Goal: Information Seeking & Learning: Compare options

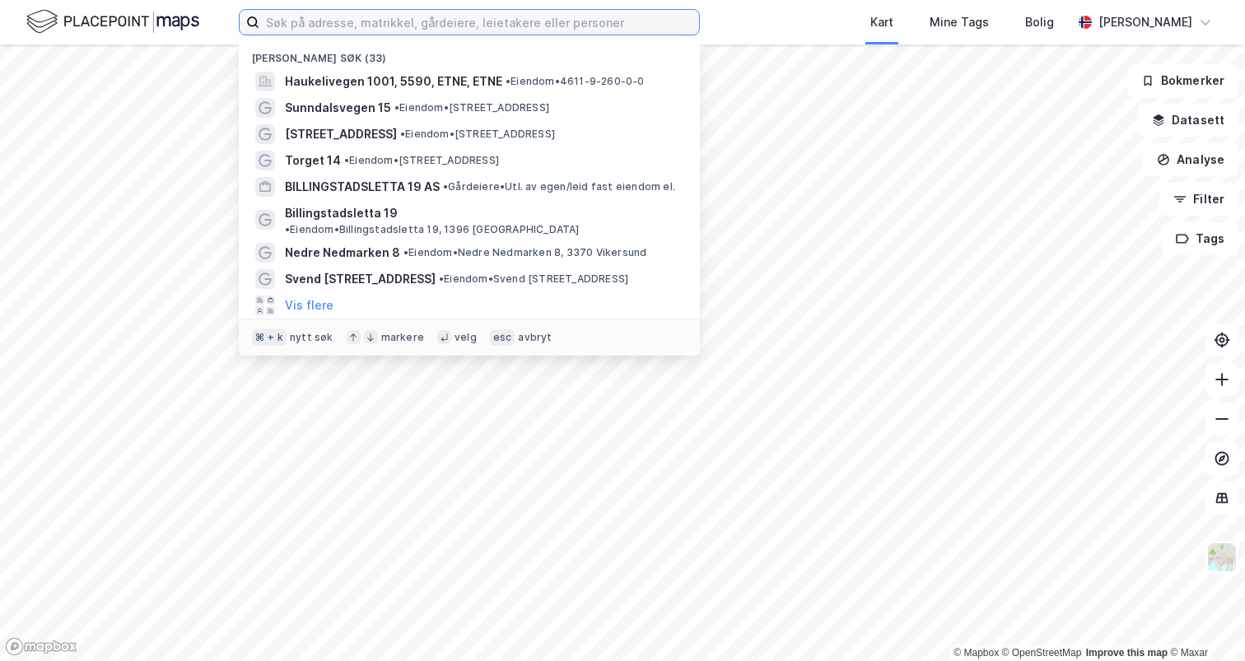
click at [337, 21] on input at bounding box center [479, 22] width 440 height 25
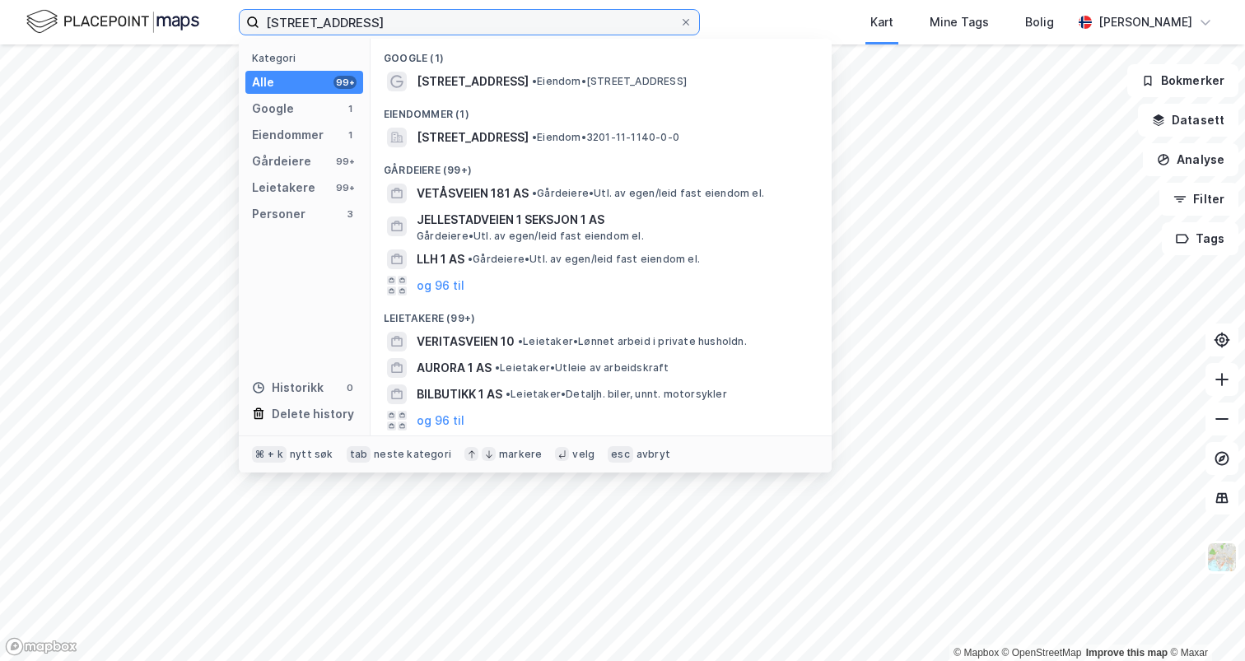
type input "[STREET_ADDRESS]"
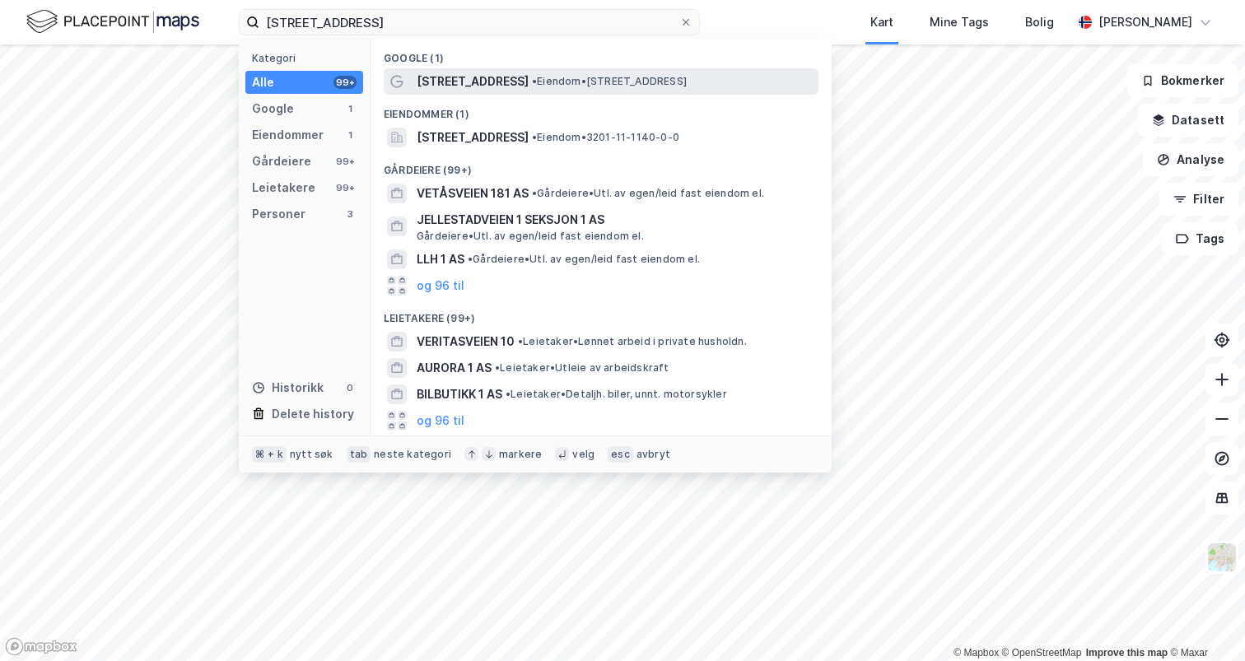
click at [435, 87] on span "[STREET_ADDRESS]" at bounding box center [473, 82] width 112 height 20
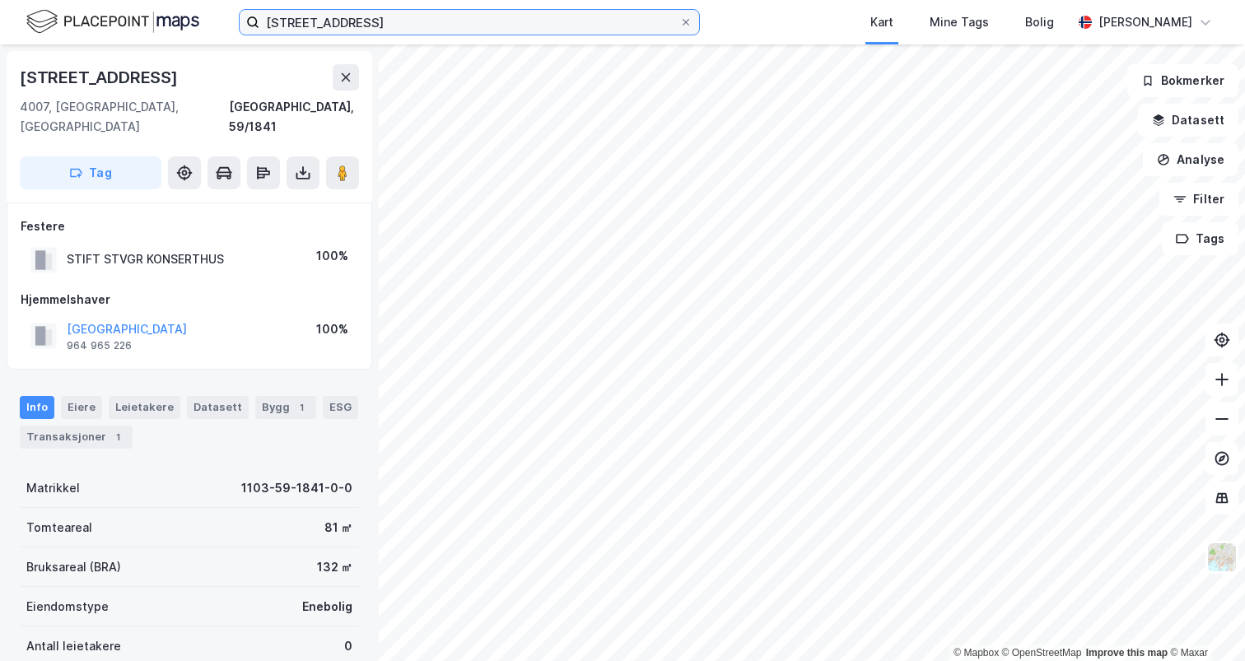
click at [366, 25] on input "[STREET_ADDRESS]" at bounding box center [469, 22] width 420 height 25
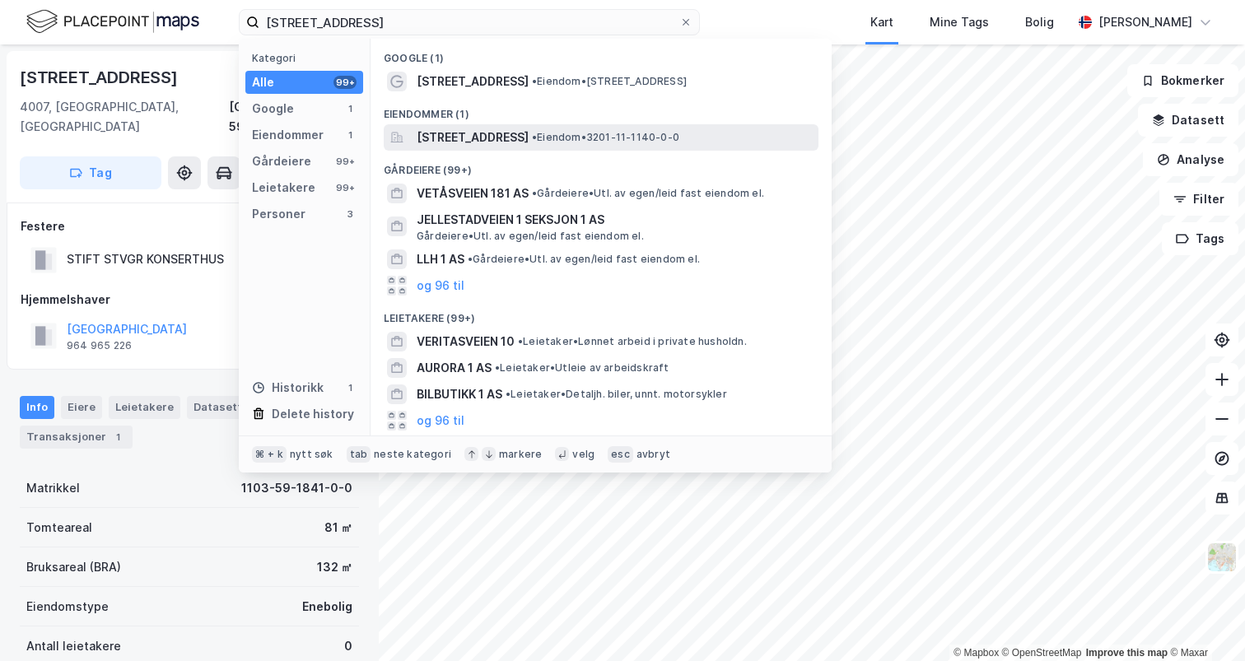
click at [428, 133] on span "[STREET_ADDRESS]" at bounding box center [473, 138] width 112 height 20
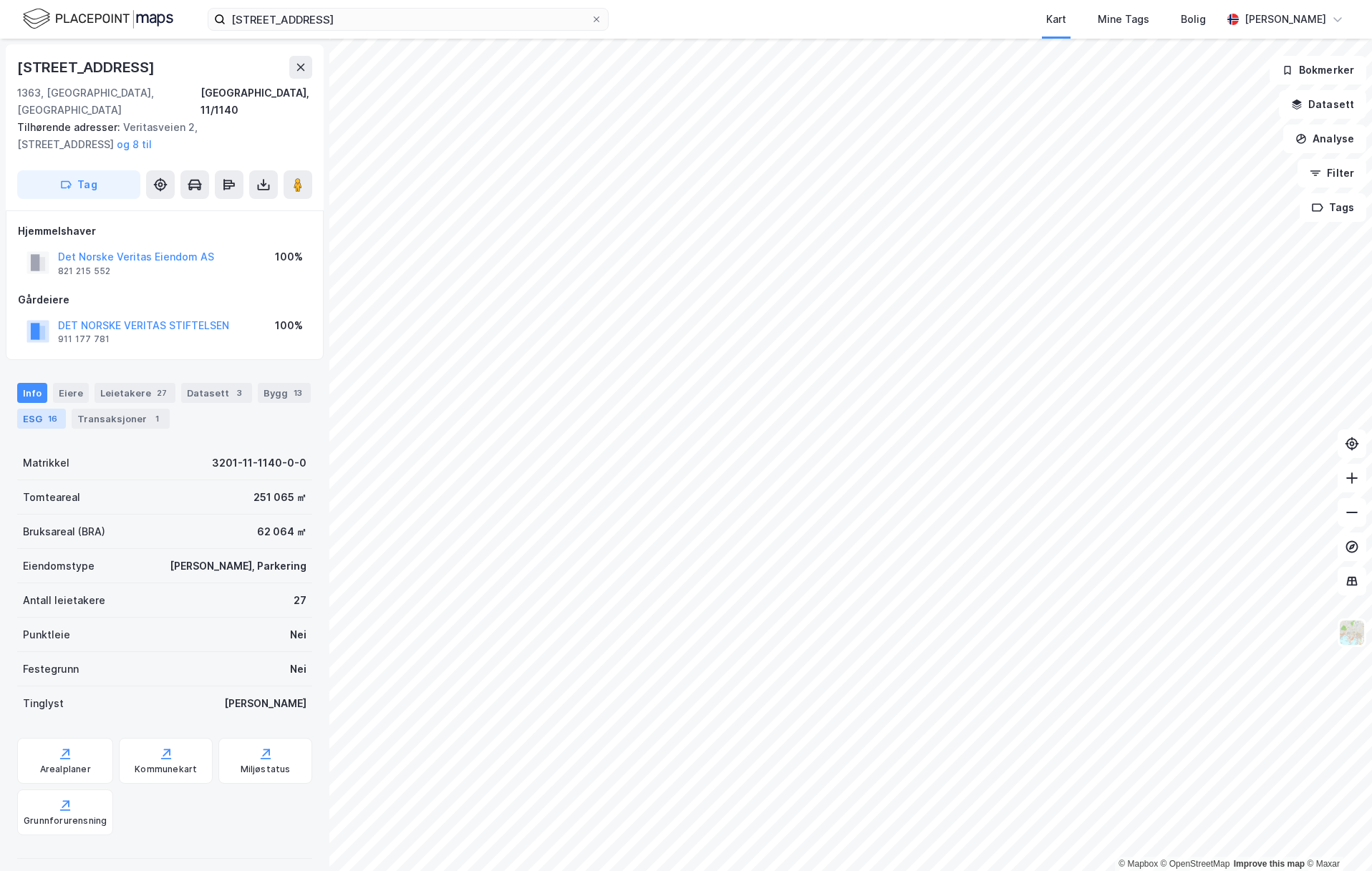
click at [30, 409] on div "ESG 16" at bounding box center [42, 418] width 49 height 20
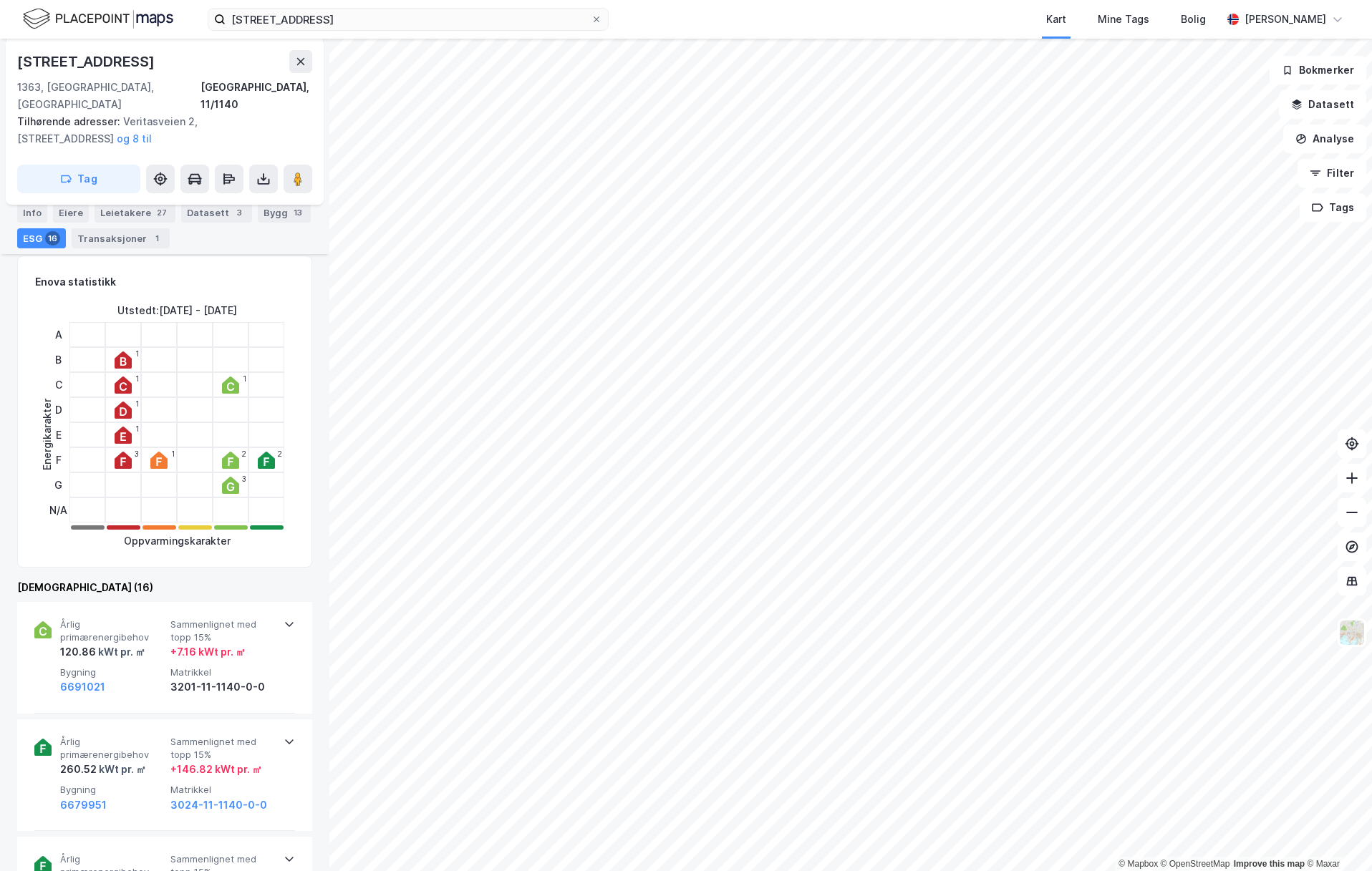
scroll to position [191, 0]
click at [286, 575] on icon at bounding box center [289, 623] width 11 height 11
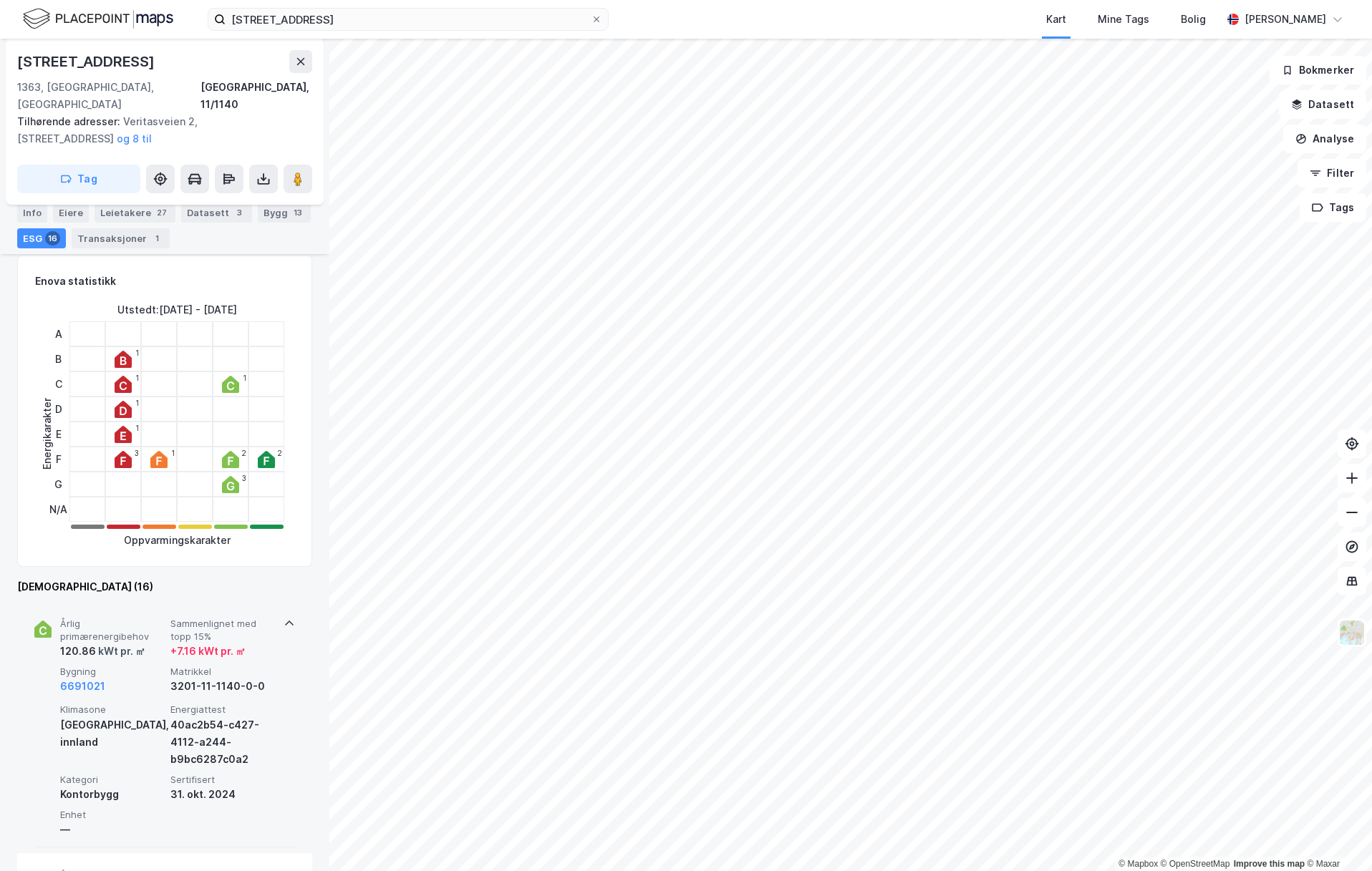
click at [286, 575] on icon at bounding box center [289, 623] width 11 height 11
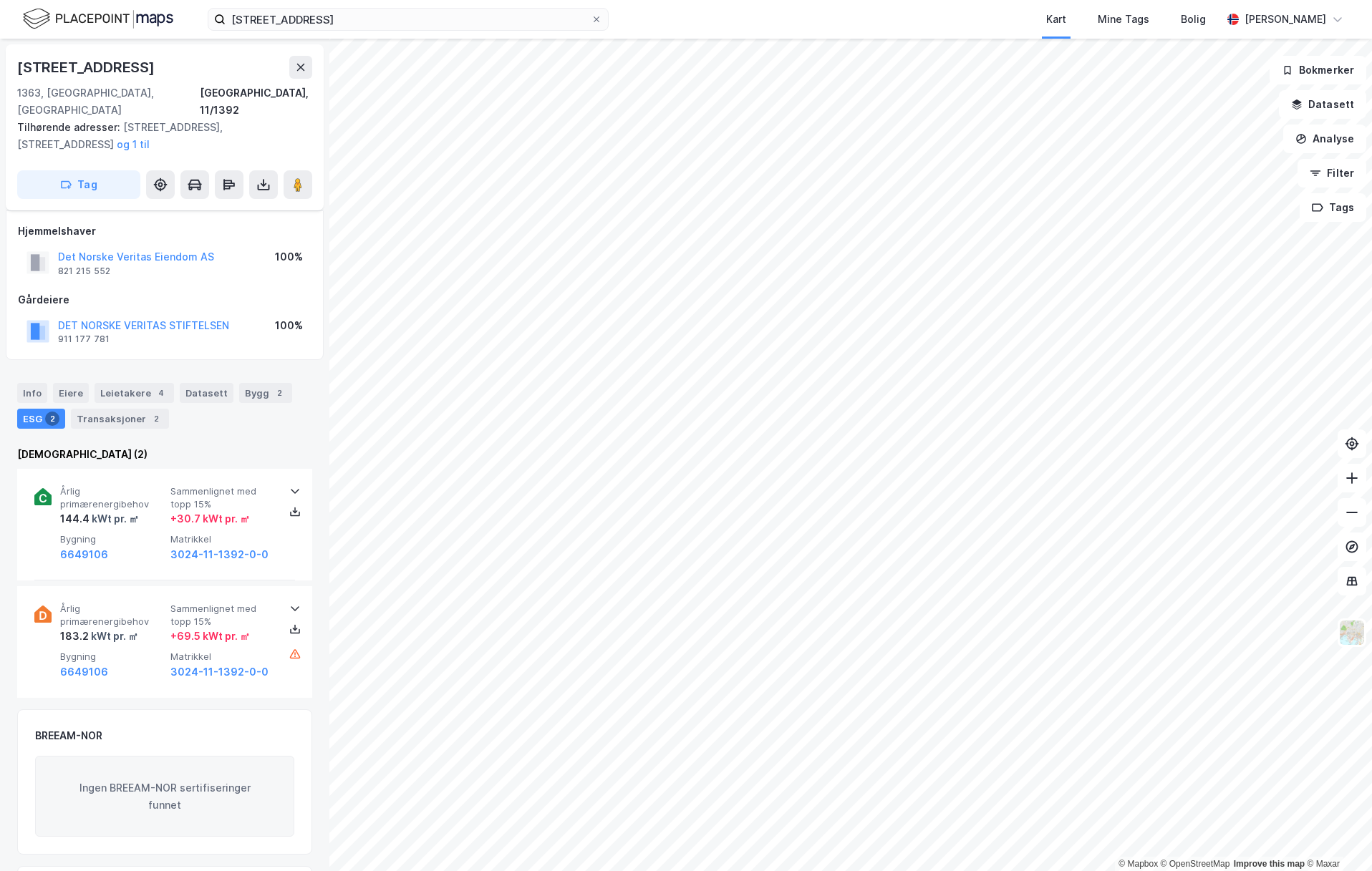
scroll to position [126, 0]
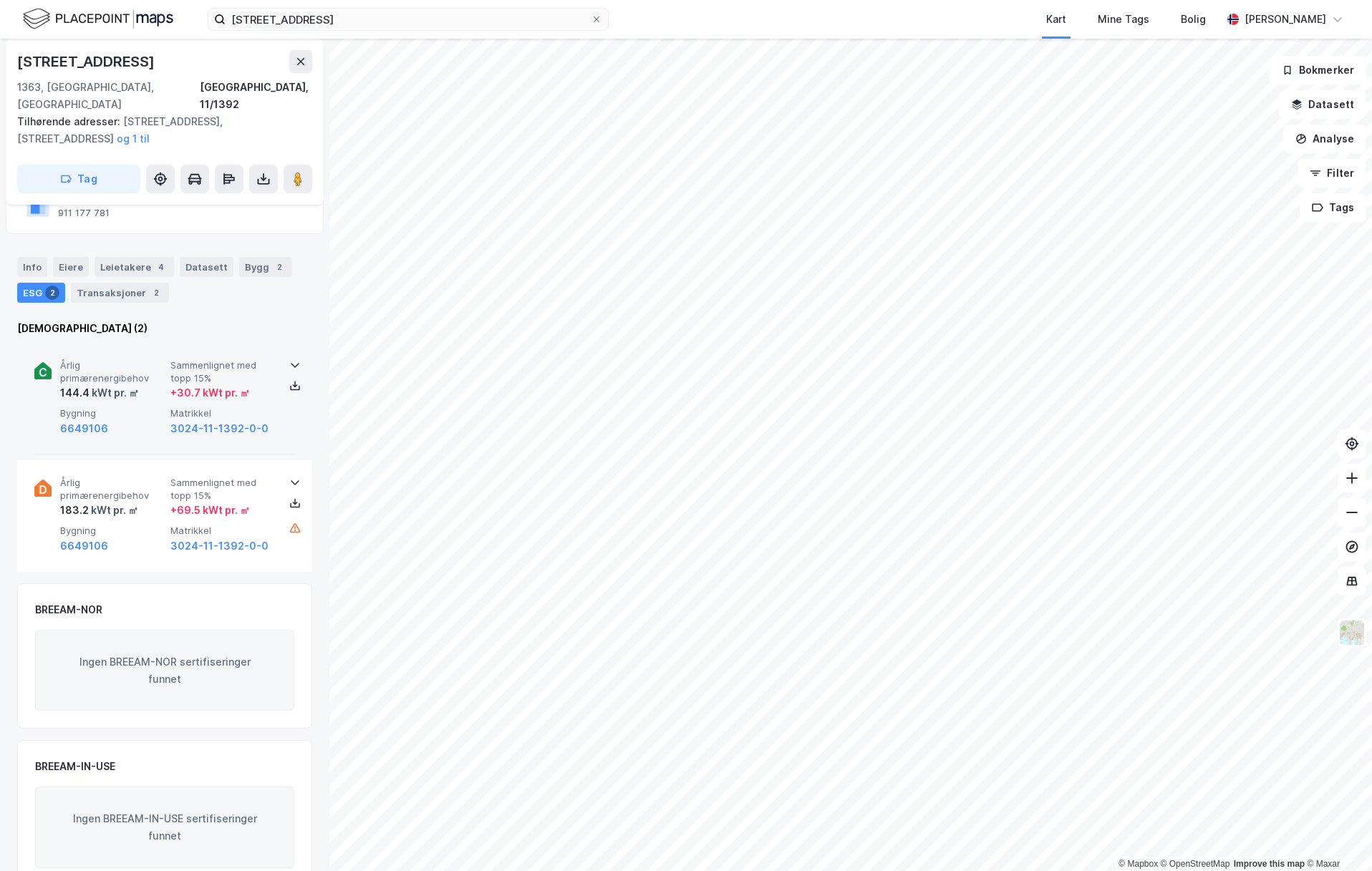
click at [296, 360] on icon at bounding box center [295, 365] width 11 height 11
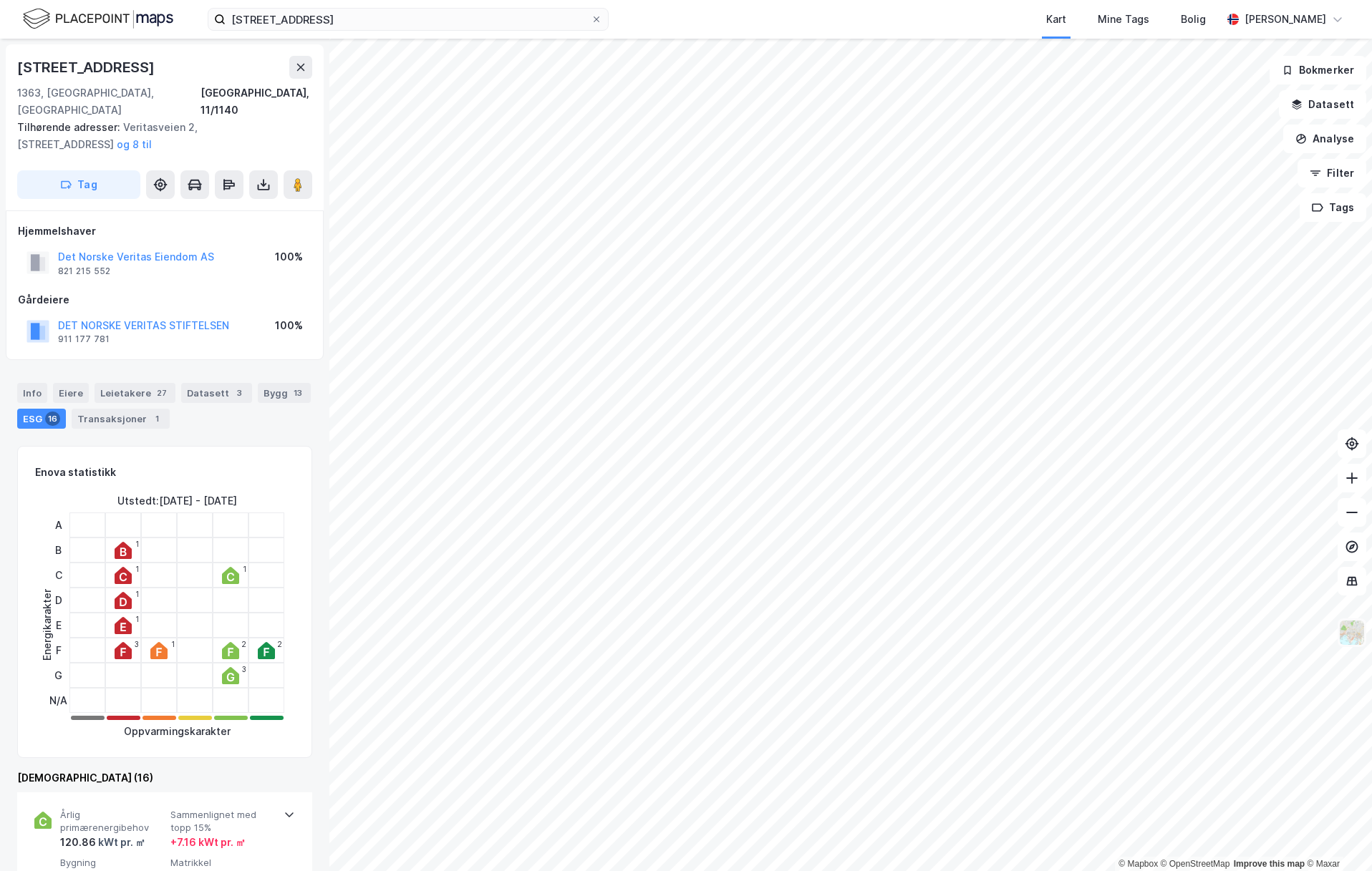
scroll to position [126, 0]
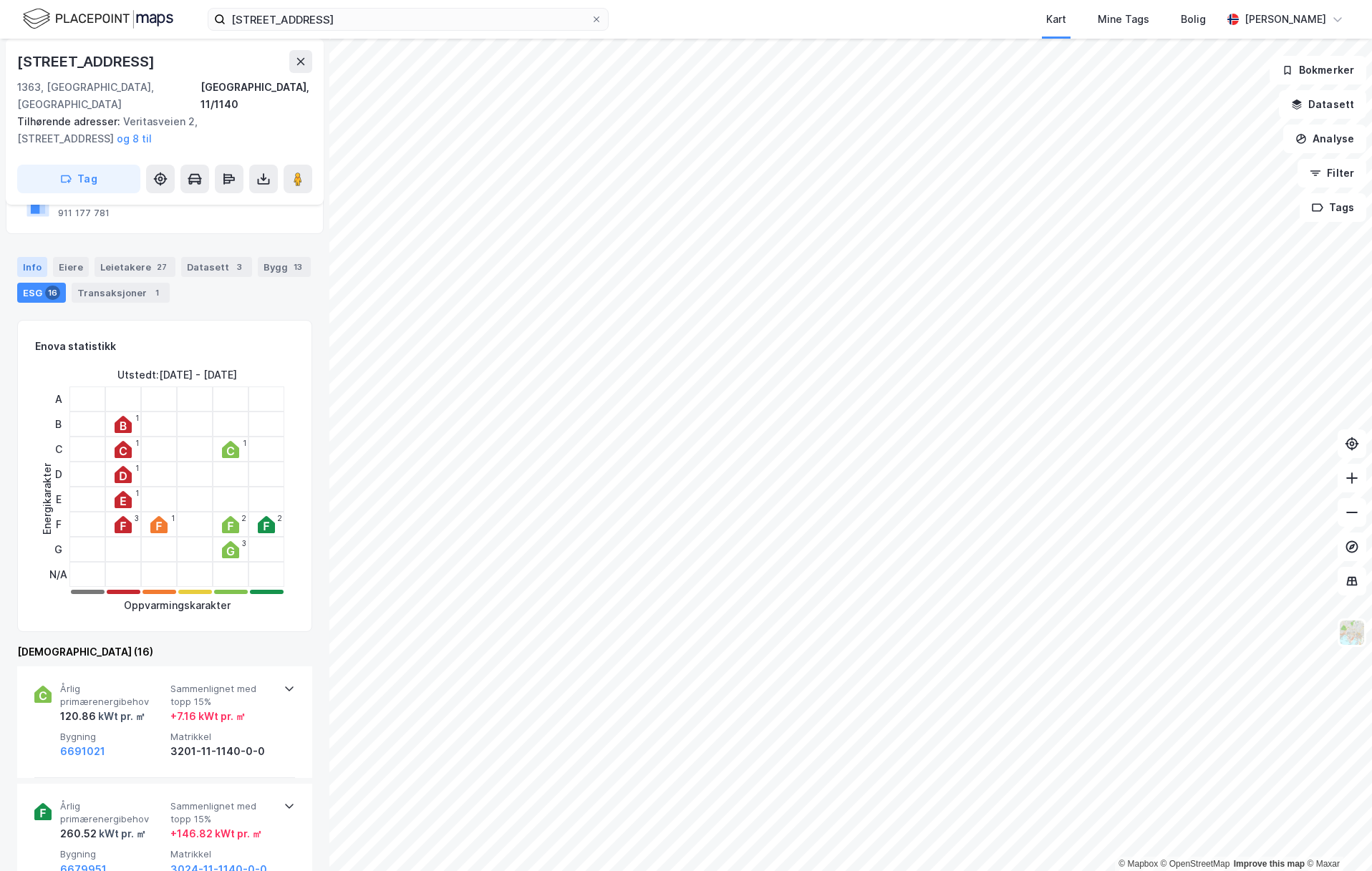
click at [34, 257] on div "Info" at bounding box center [32, 267] width 30 height 20
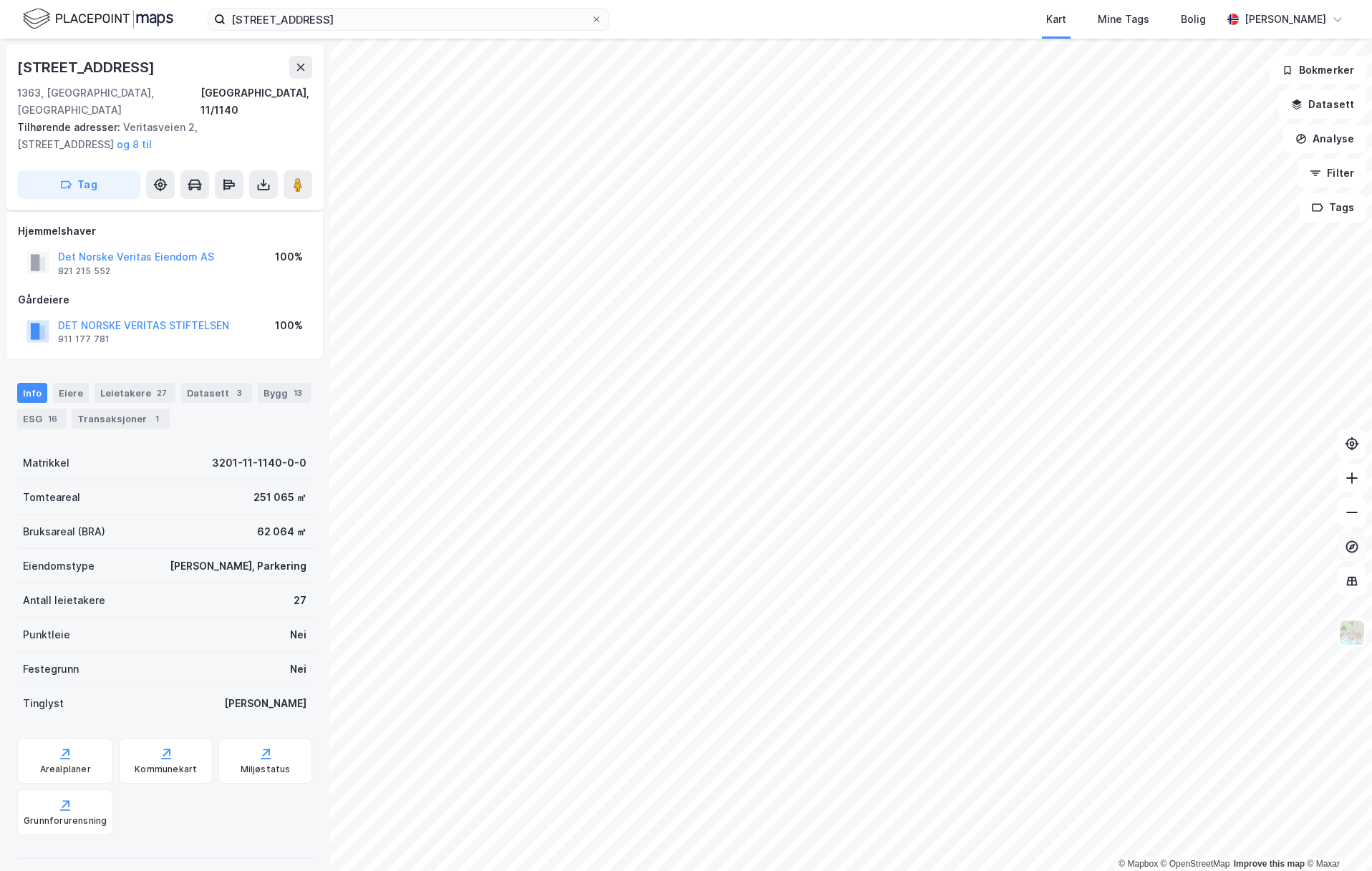
scroll to position [126, 0]
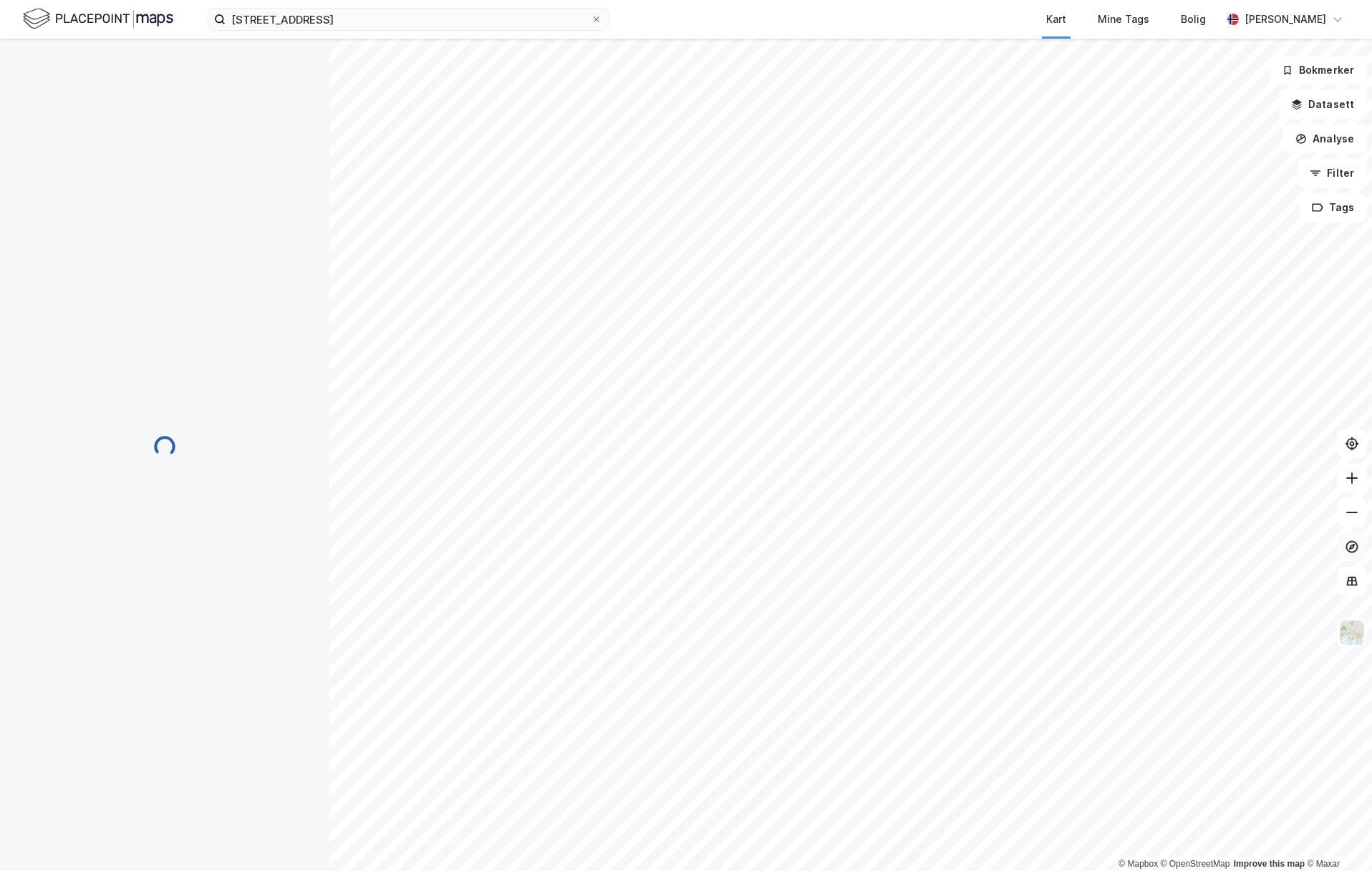
scroll to position [126, 0]
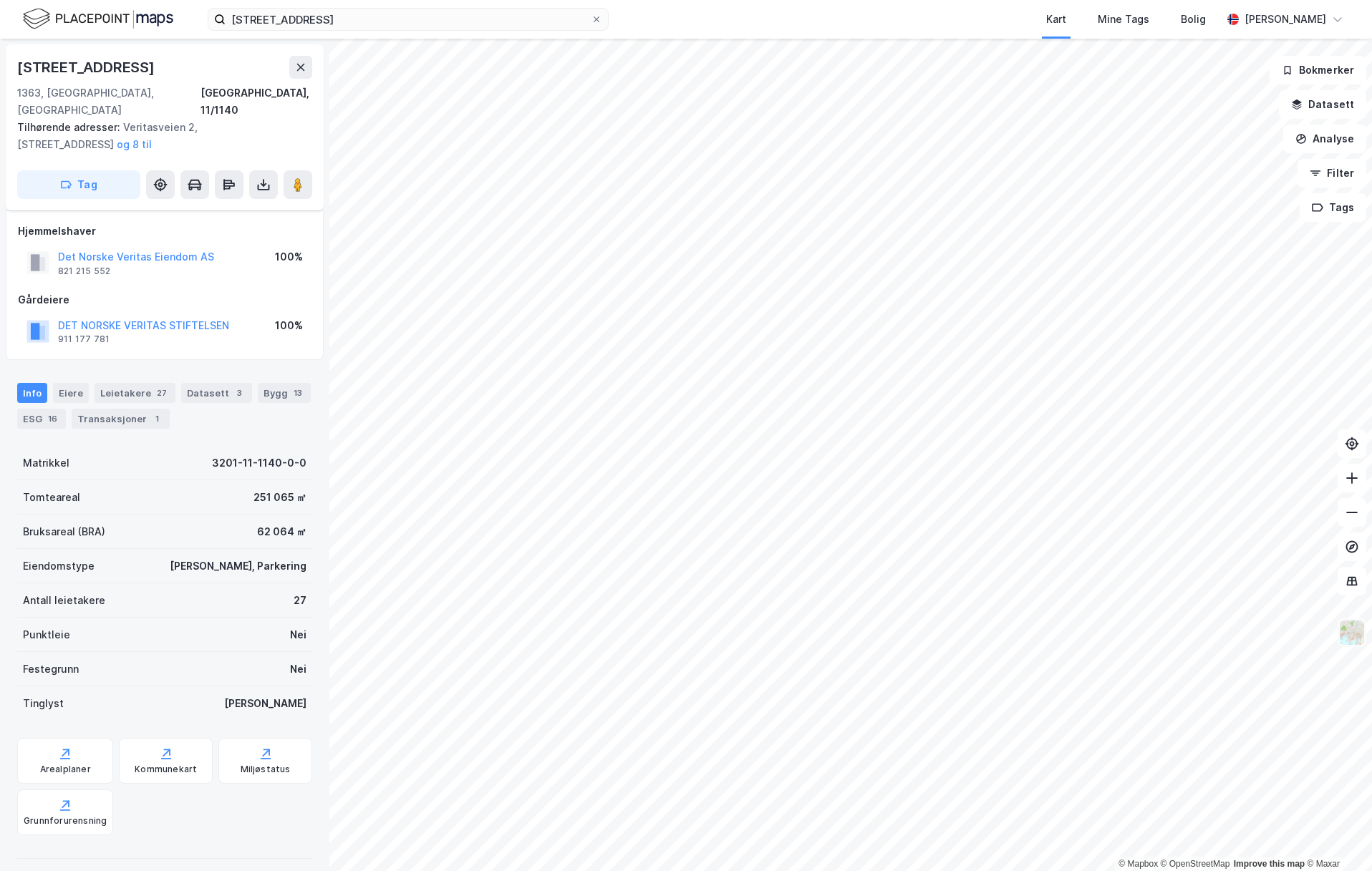
scroll to position [126, 0]
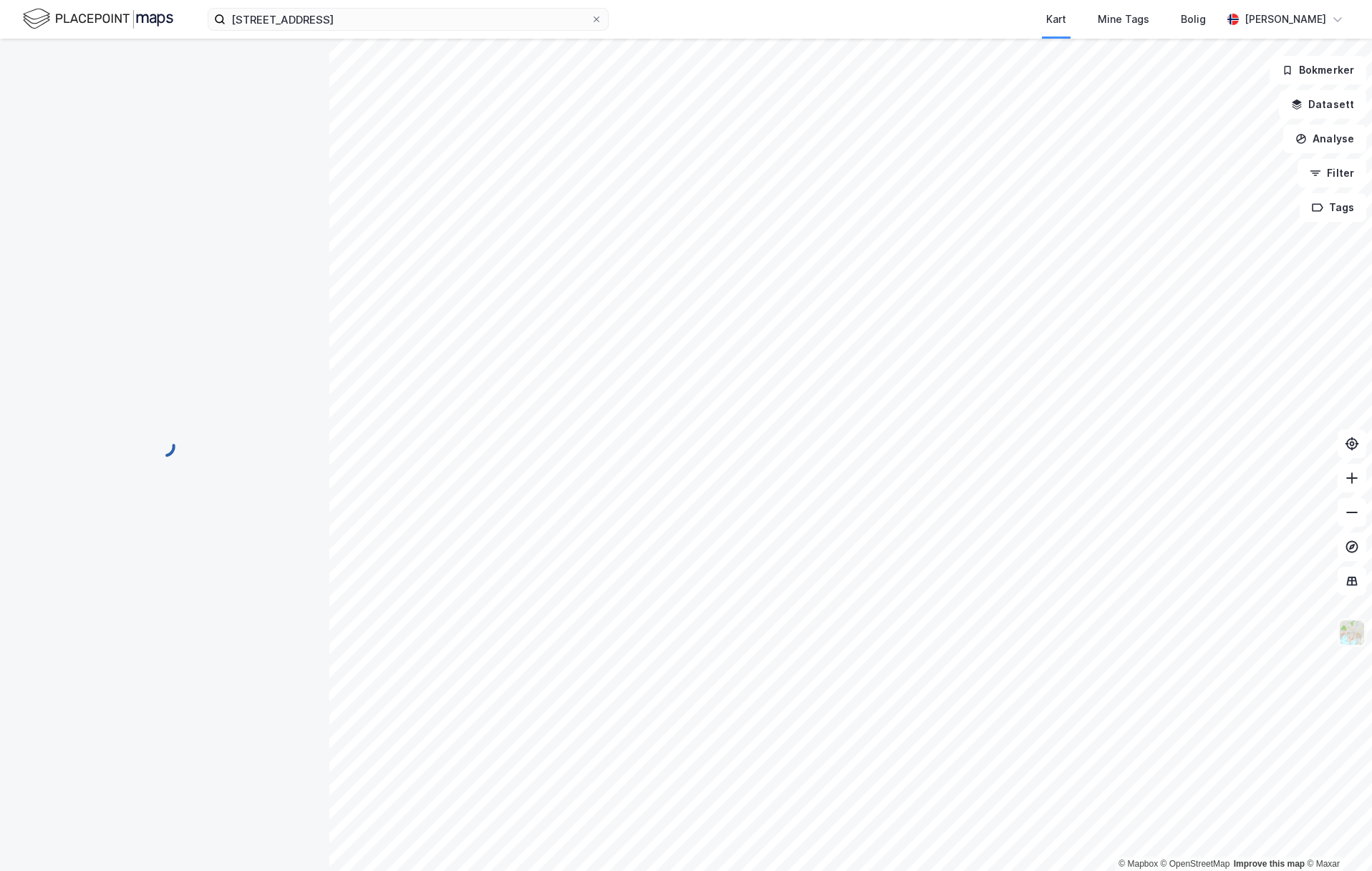
scroll to position [126, 0]
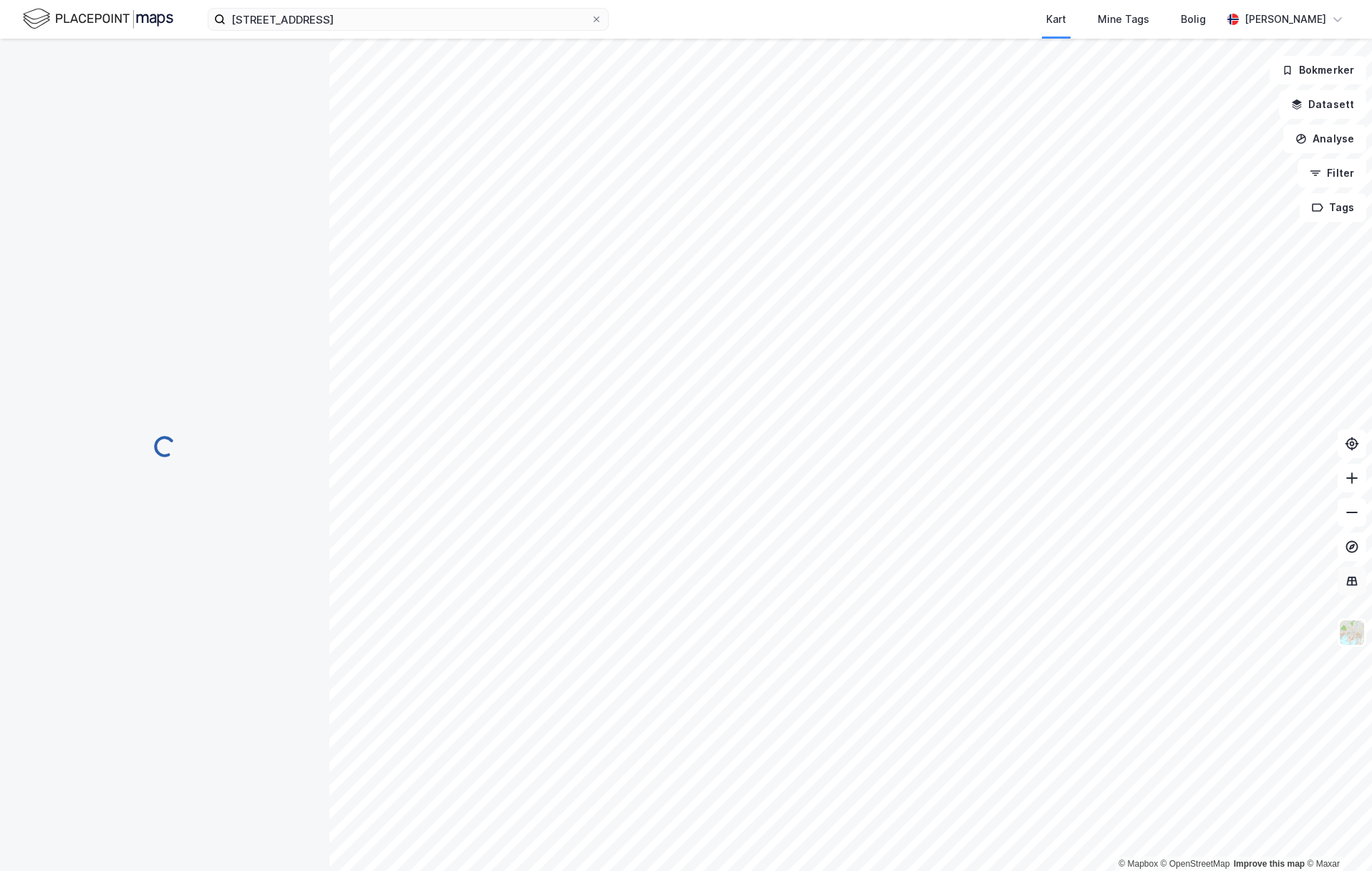
scroll to position [126, 0]
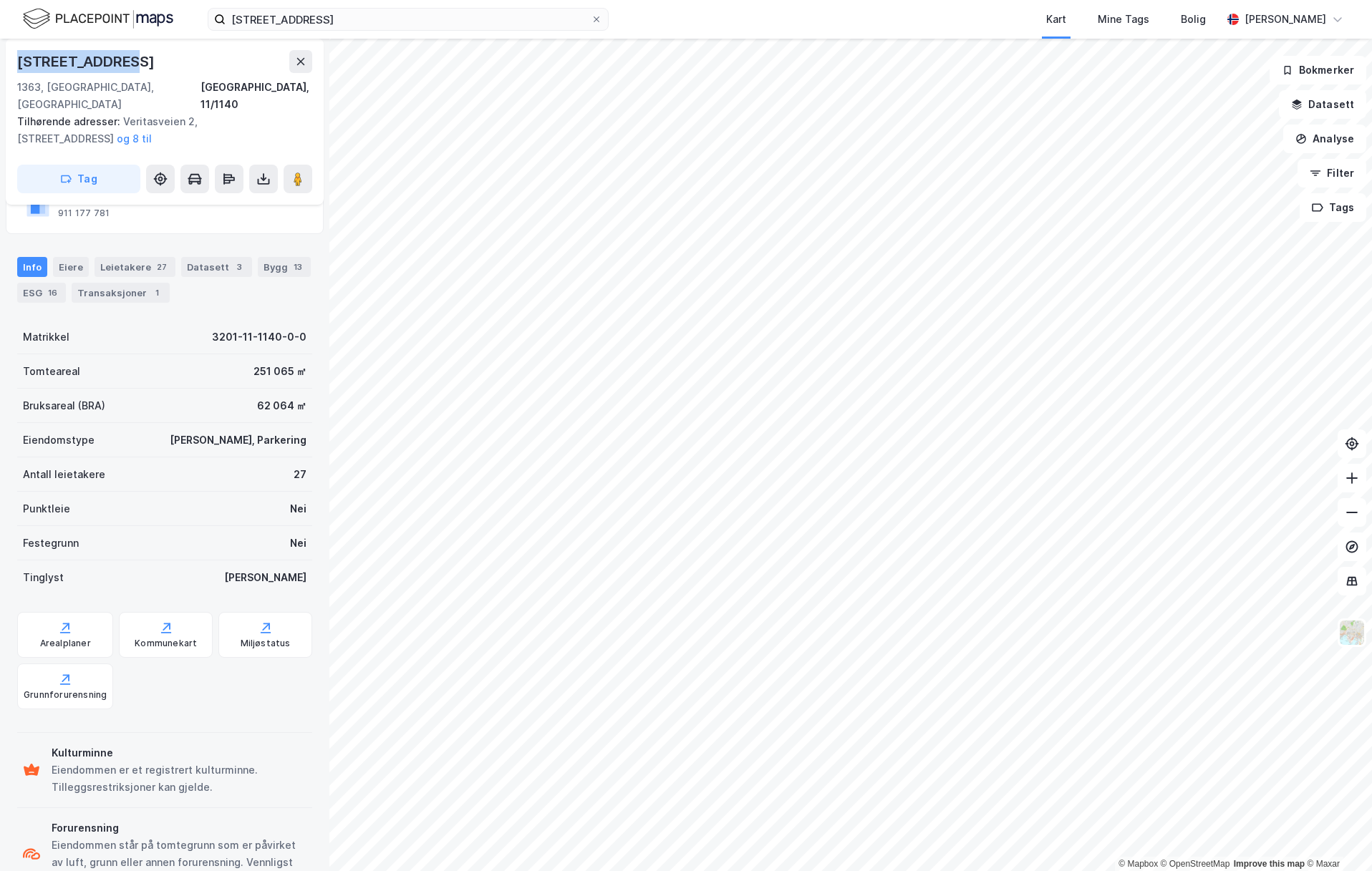
drag, startPoint x: 60, startPoint y: 61, endPoint x: 117, endPoint y: 61, distance: 57.0
click at [117, 61] on div "[STREET_ADDRESS]" at bounding box center [164, 62] width 295 height 23
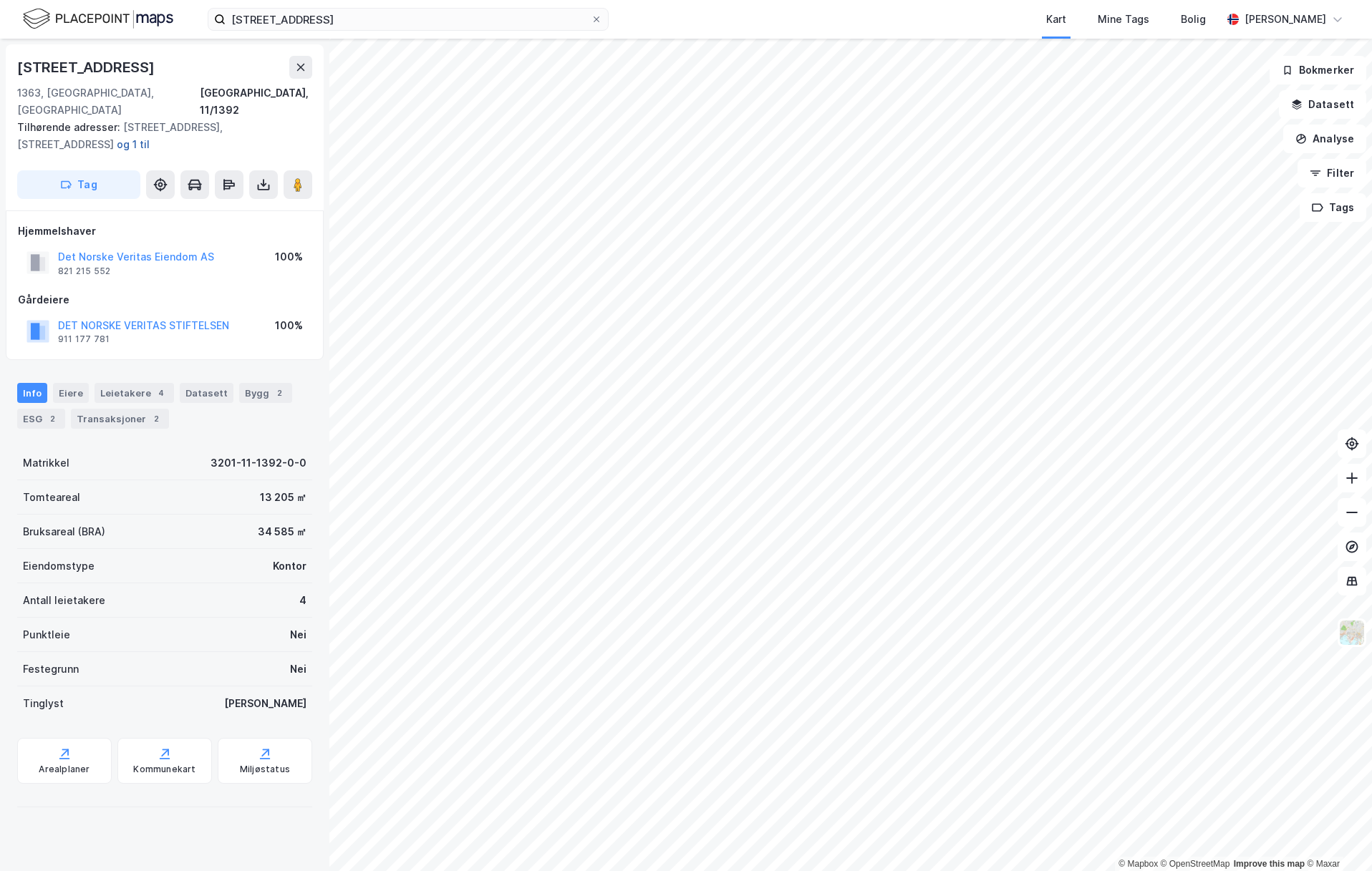
click at [0, 0] on button "og 1 til" at bounding box center [0, 0] width 0 height 0
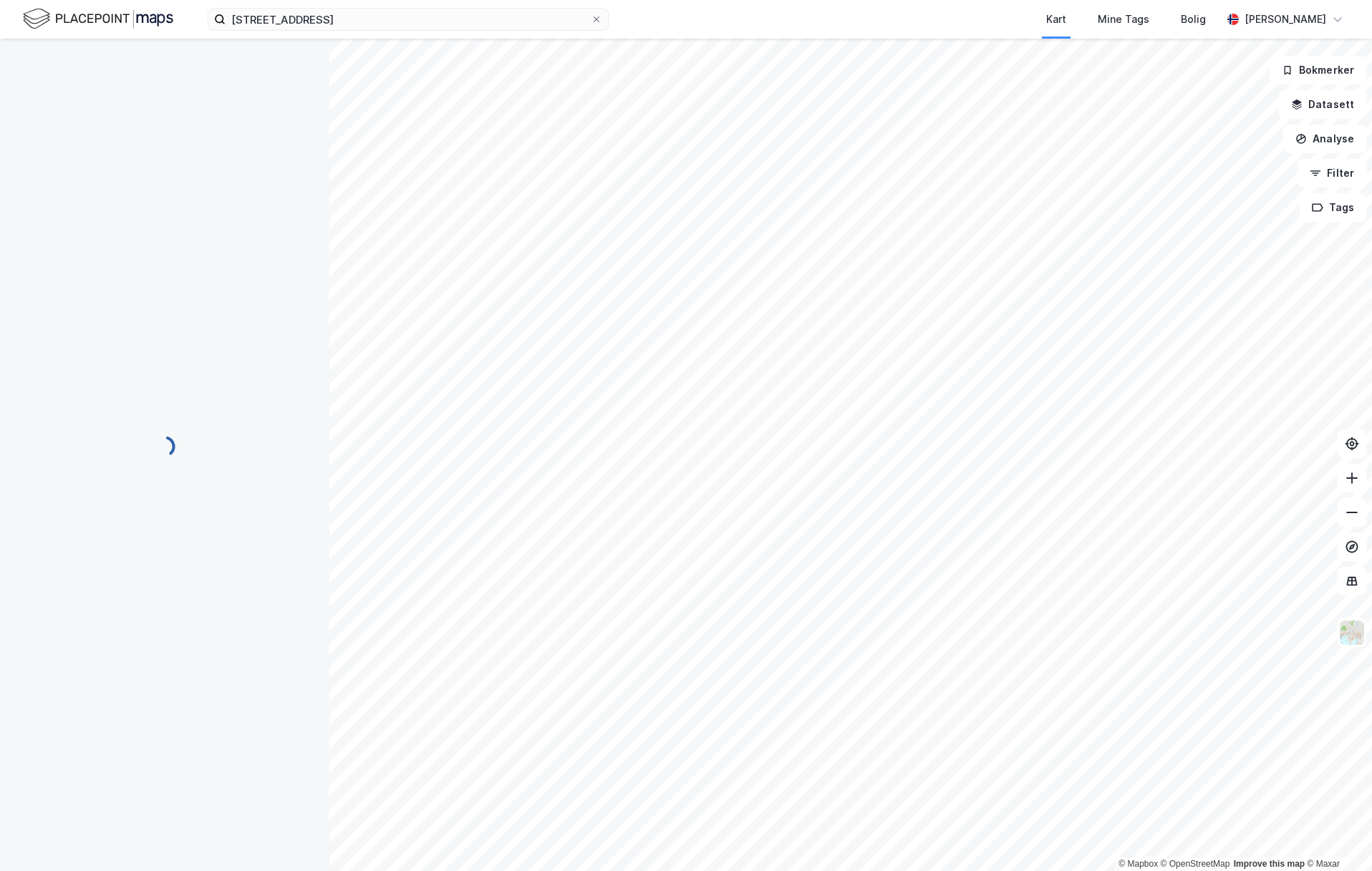
scroll to position [126, 0]
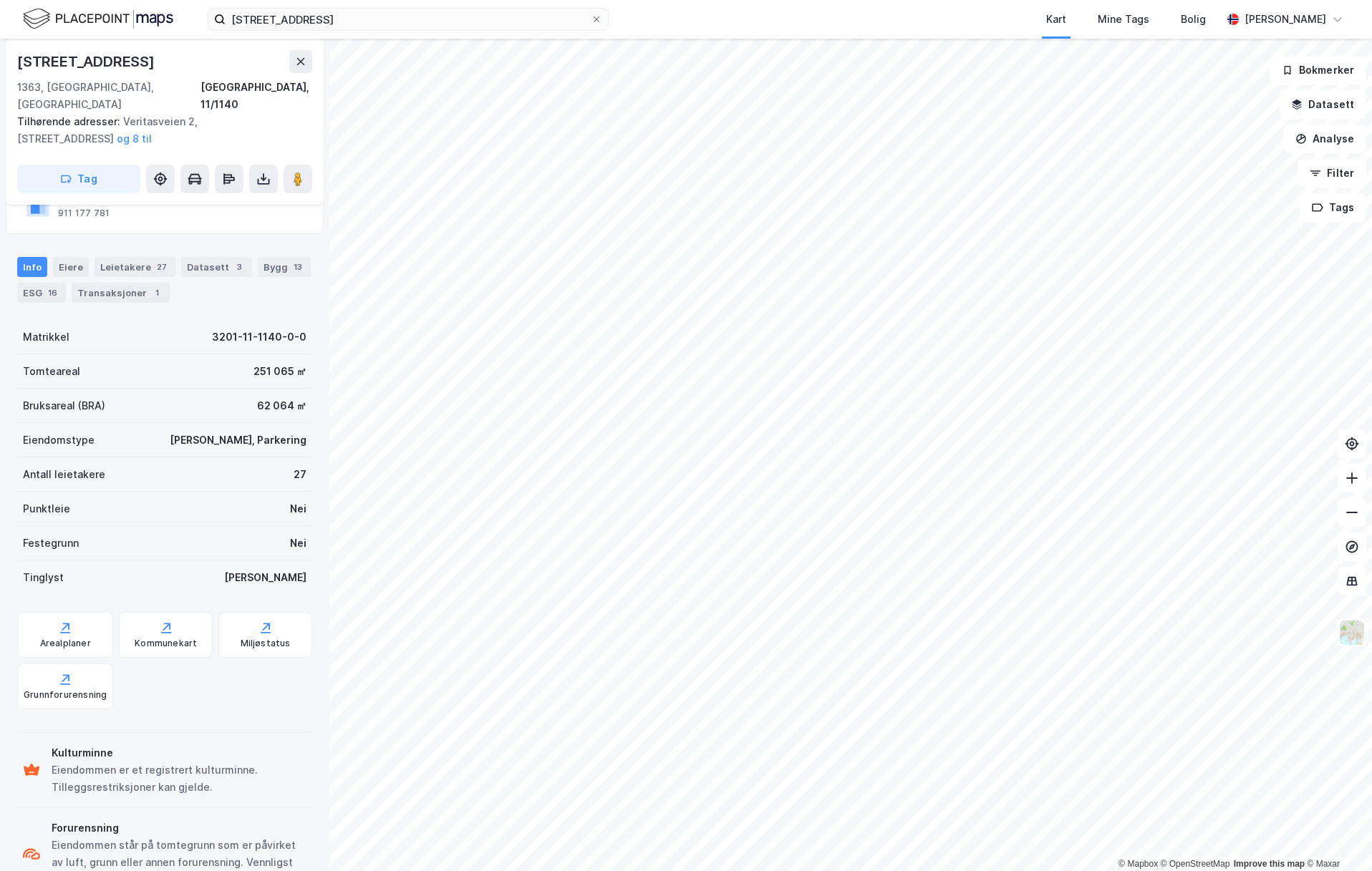
click at [0, 0] on button "og 8 til" at bounding box center [0, 0] width 0 height 0
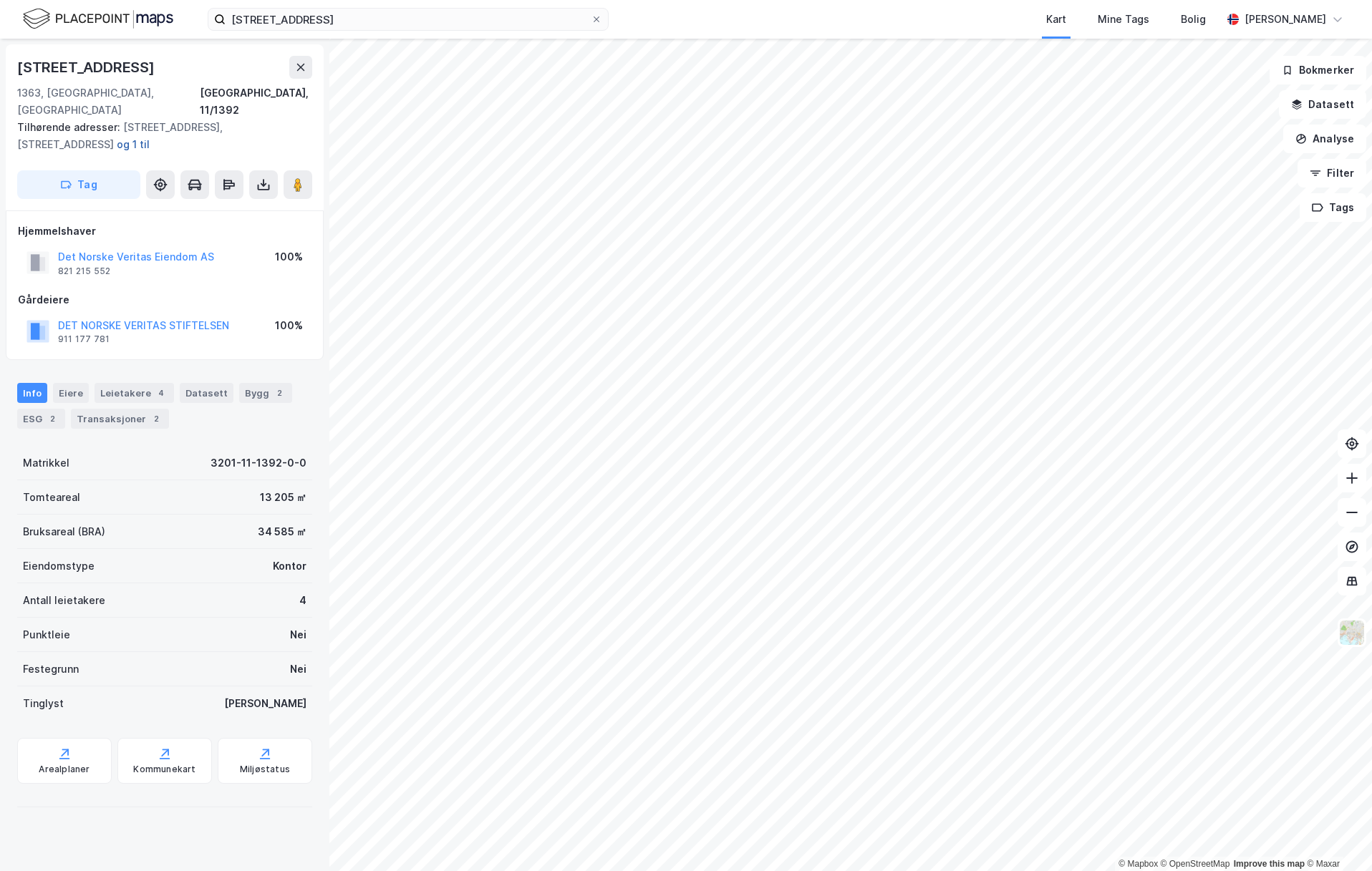
click at [0, 0] on button "og 1 til" at bounding box center [0, 0] width 0 height 0
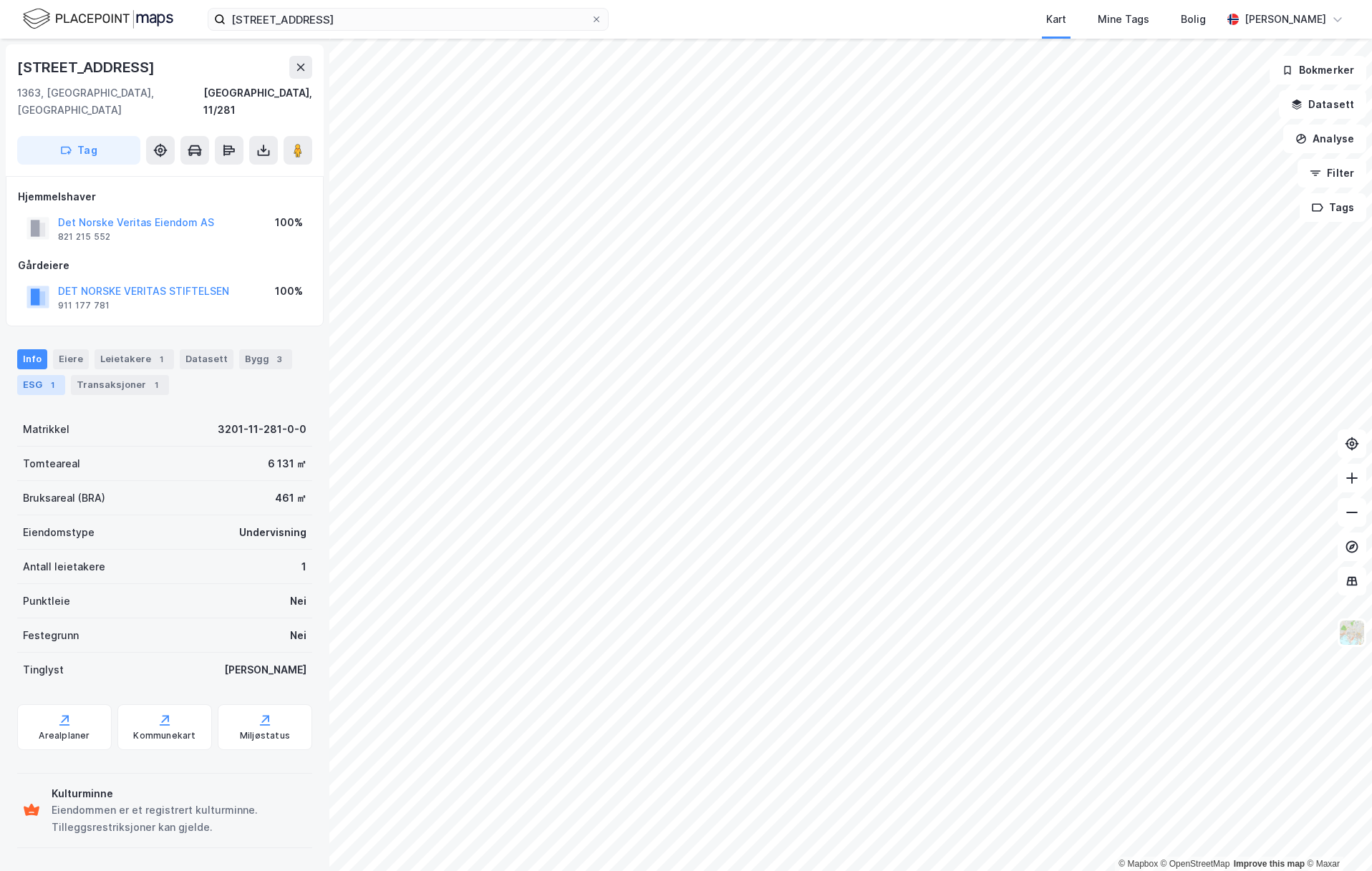
click at [37, 376] on div "ESG 1" at bounding box center [41, 385] width 48 height 20
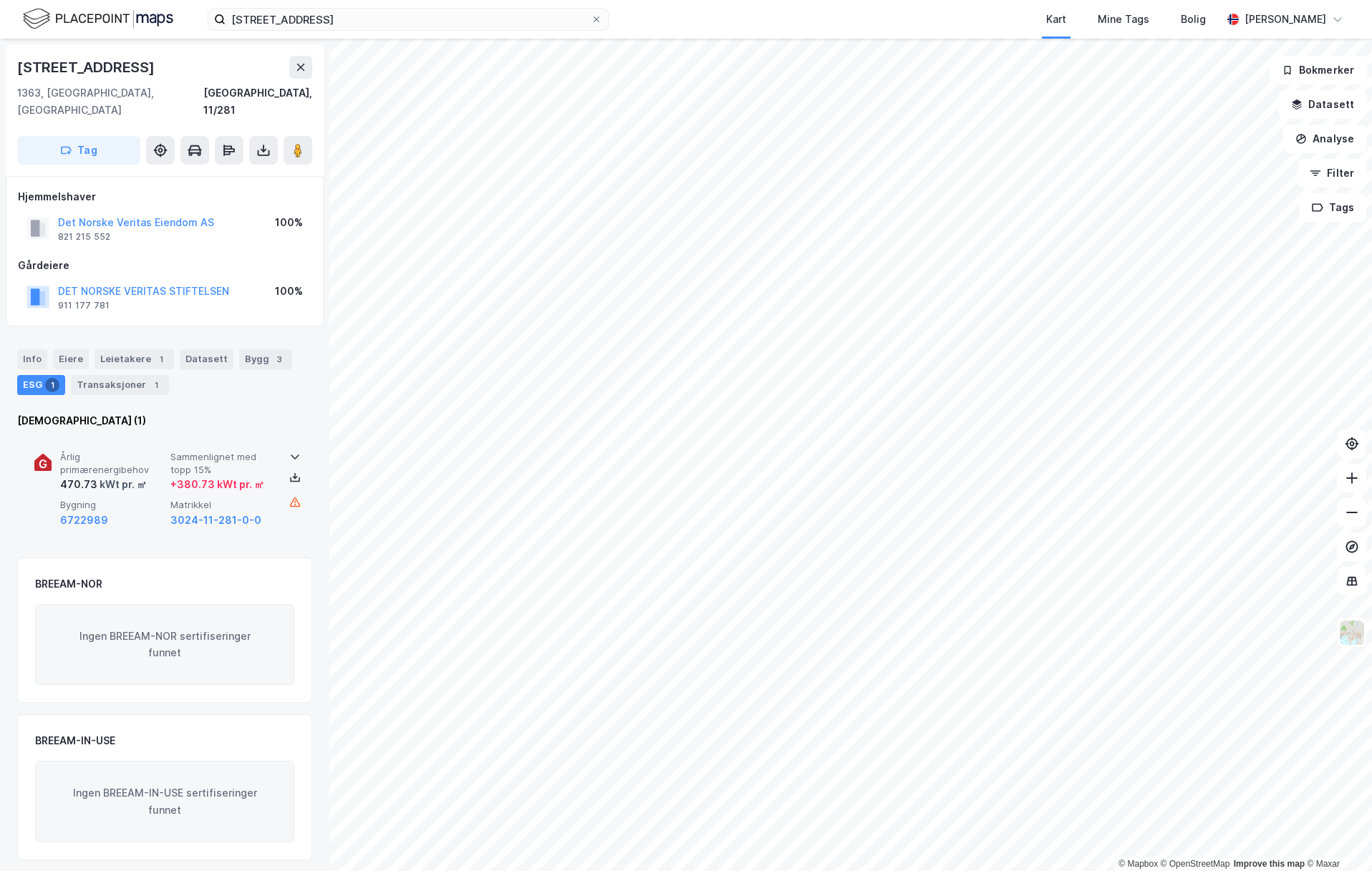
click at [295, 441] on div "Årlig primærenergibehov 470.73 kWt pr. ㎡ Sammenlignet med topp 15% + 380.73 kWt…" at bounding box center [164, 490] width 295 height 111
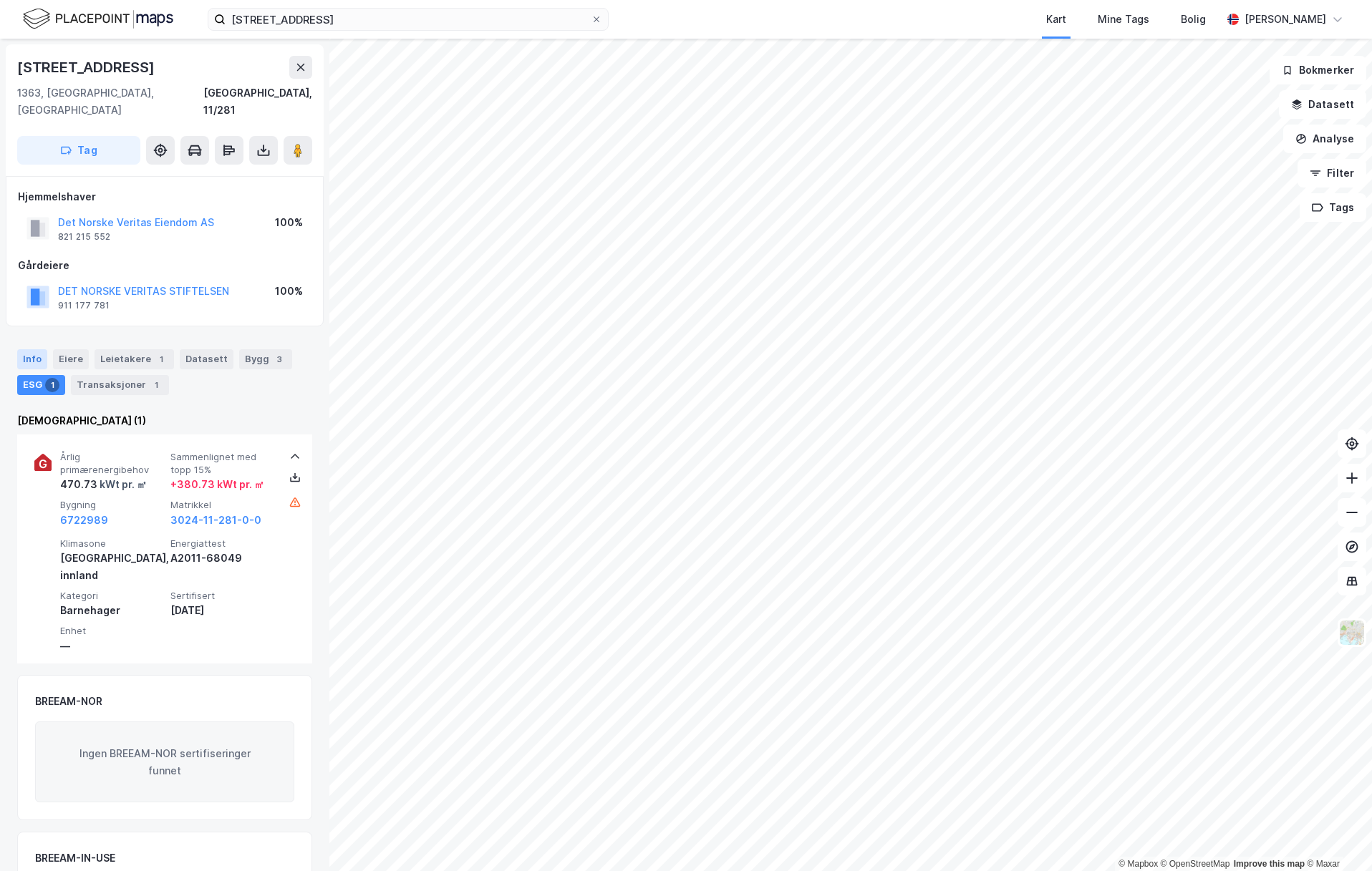
click at [31, 349] on div "Info" at bounding box center [32, 359] width 30 height 20
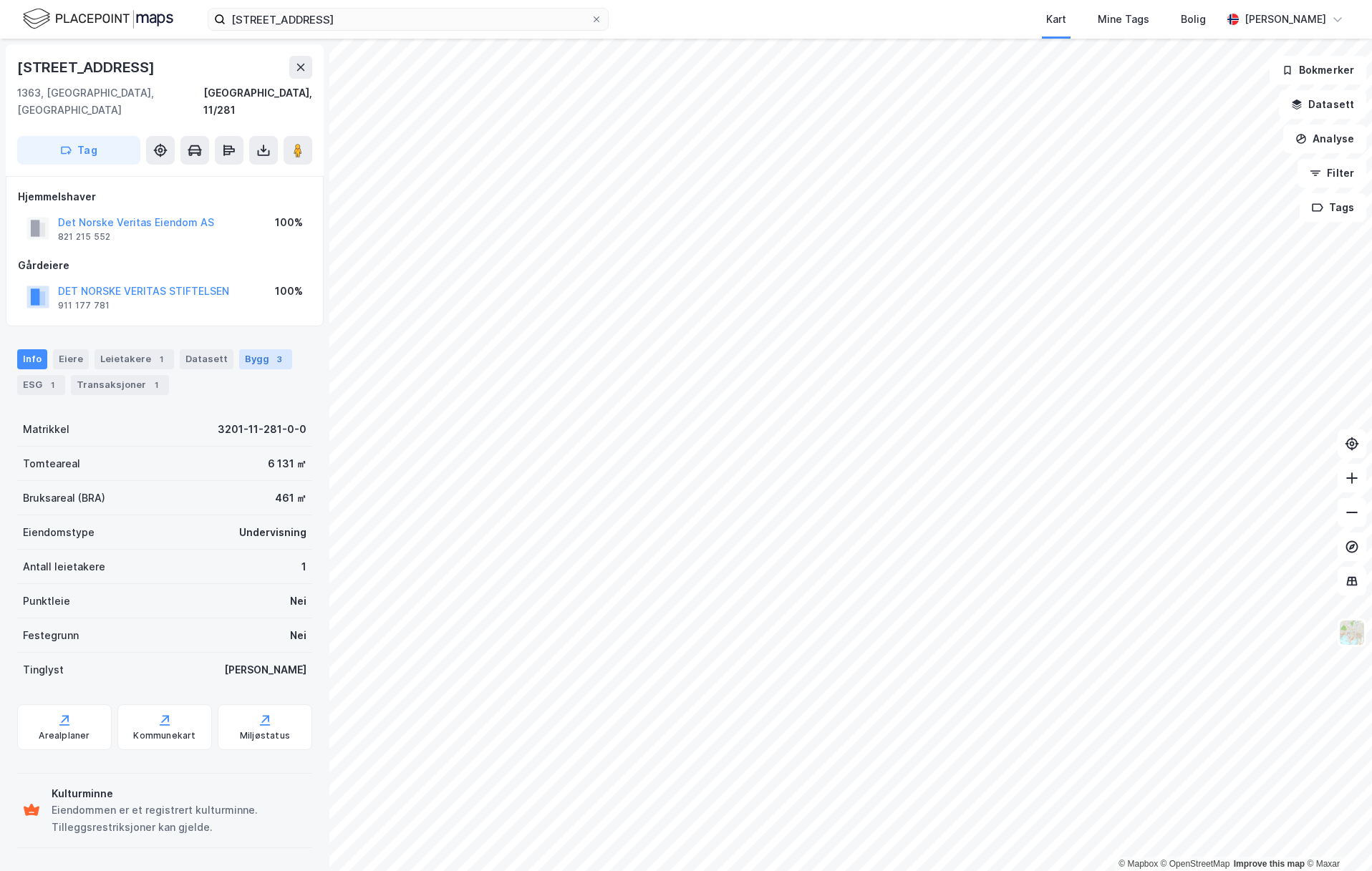
click at [251, 349] on div "Bygg 3" at bounding box center [265, 359] width 53 height 20
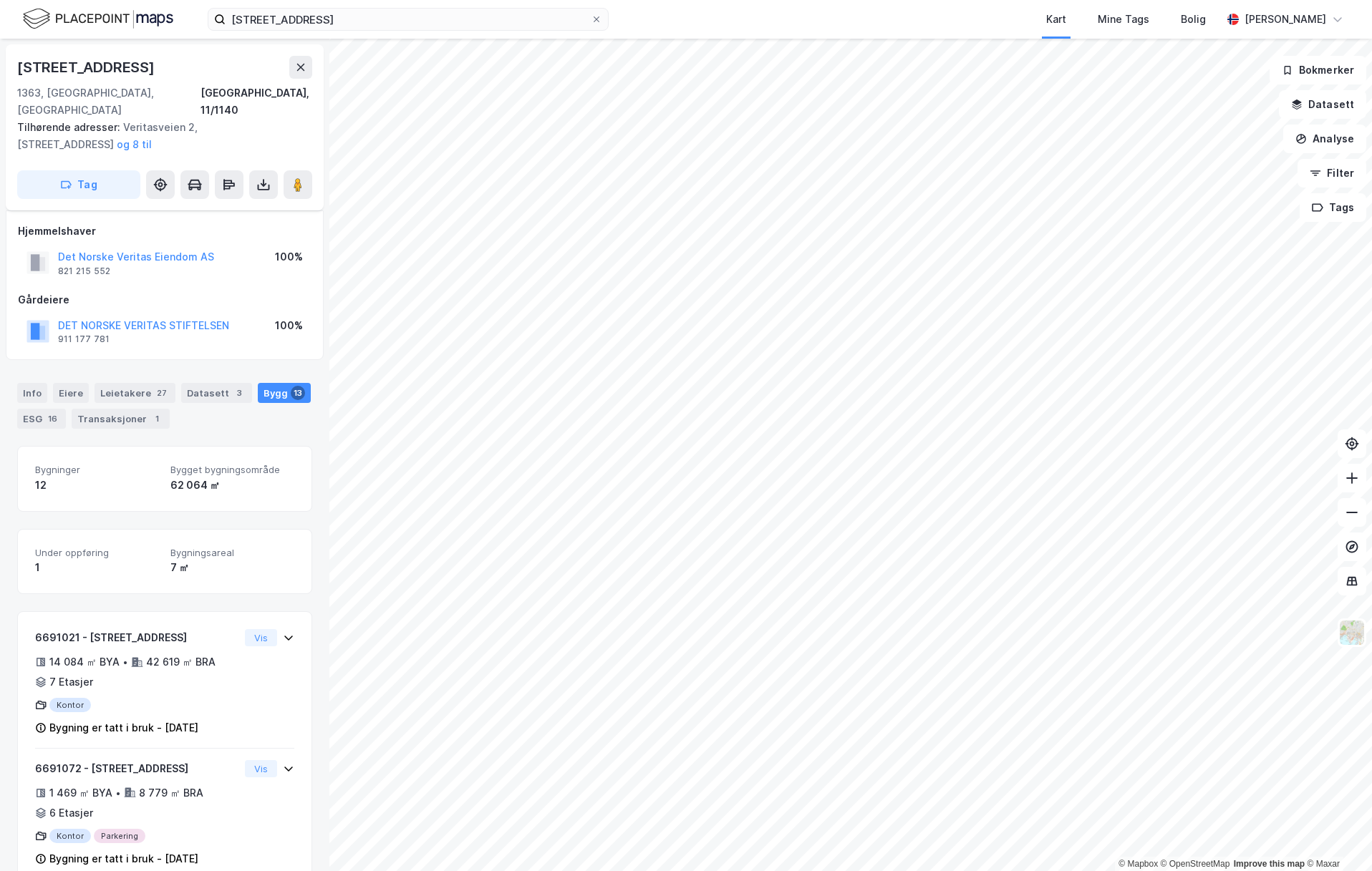
scroll to position [126, 0]
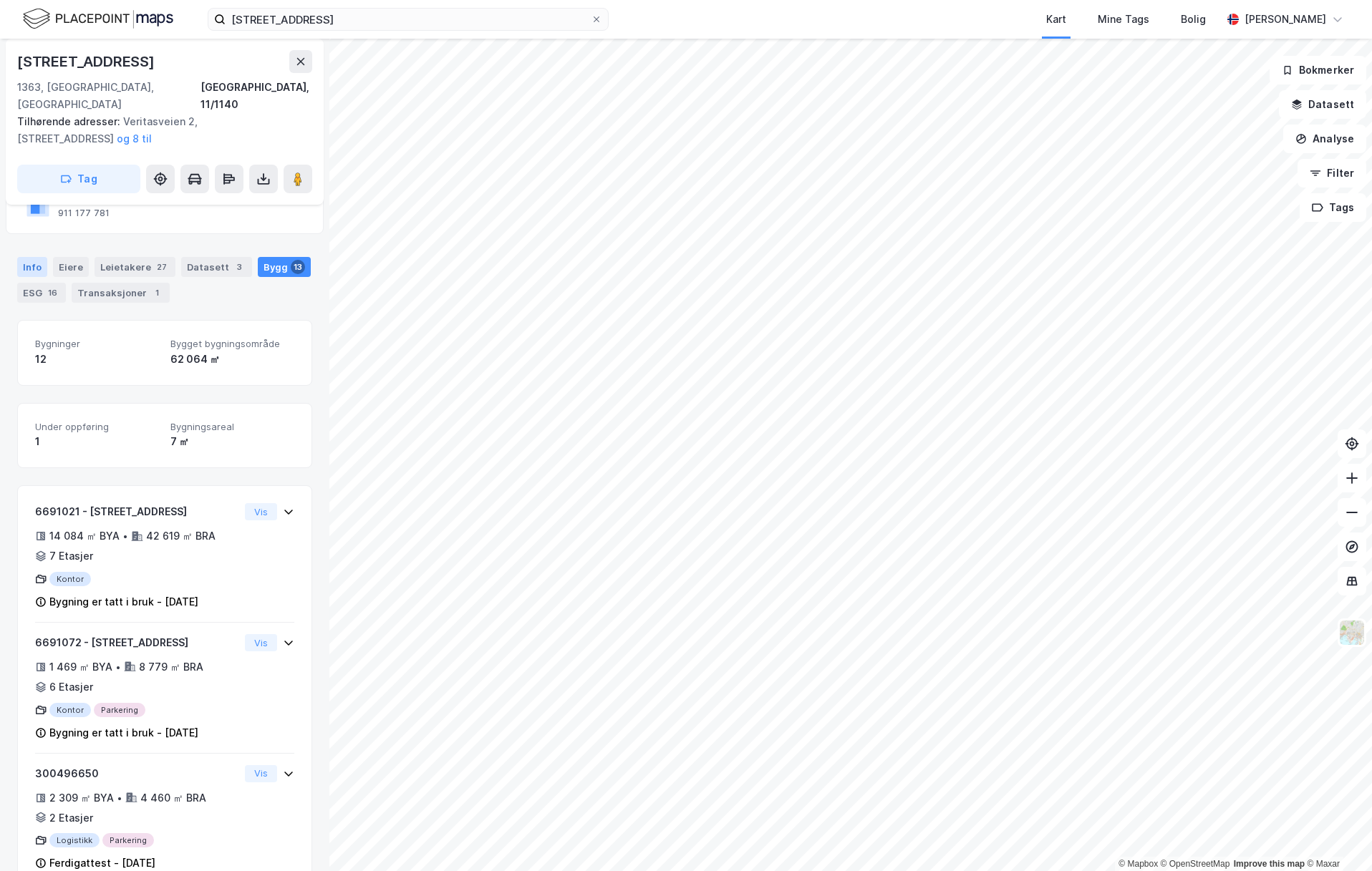
click at [23, 257] on div "Info" at bounding box center [32, 267] width 30 height 20
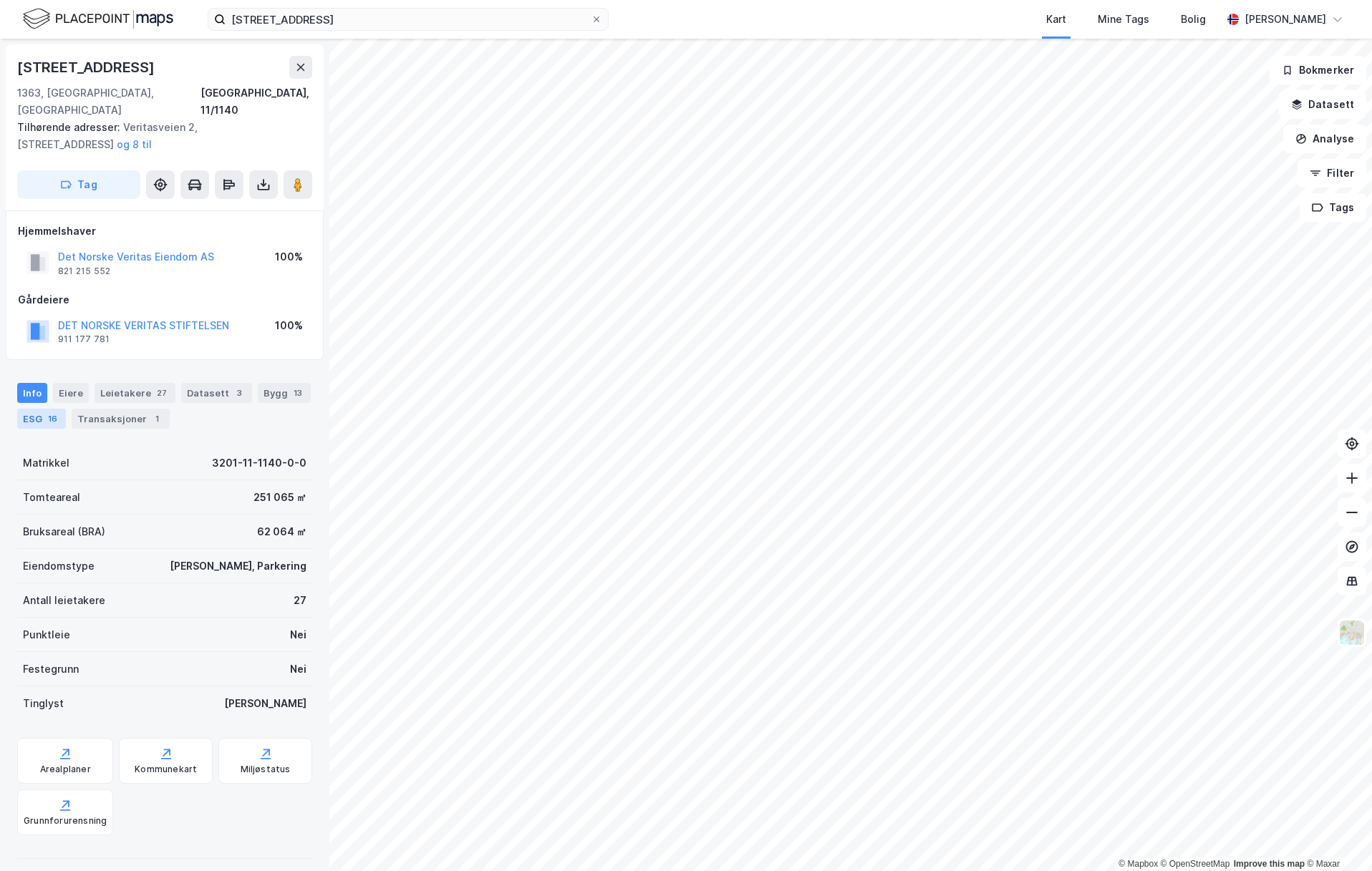
click at [47, 412] on div "16" at bounding box center [52, 419] width 15 height 14
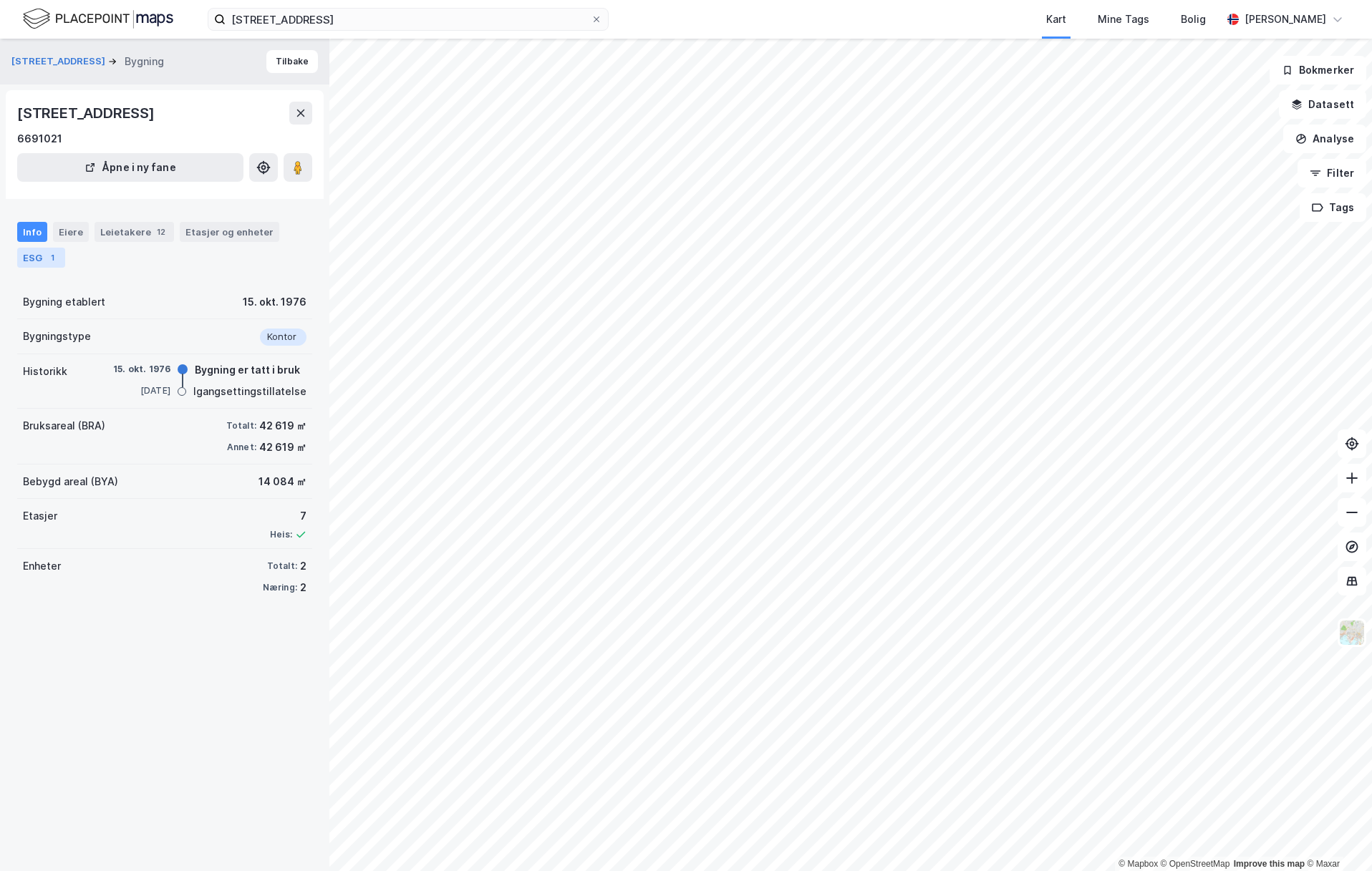
click at [29, 253] on div "ESG 1" at bounding box center [41, 257] width 48 height 20
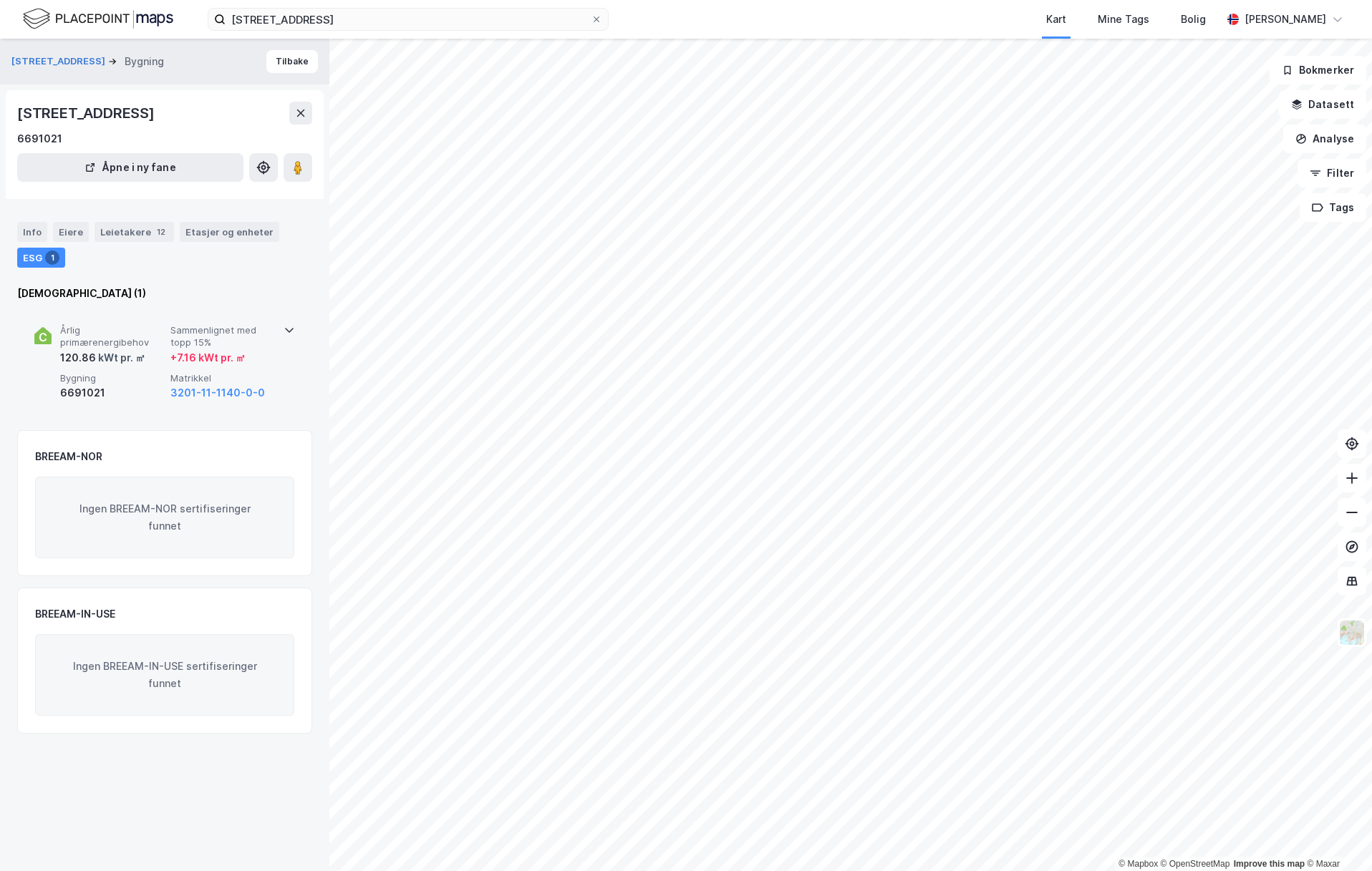
click at [288, 328] on icon at bounding box center [289, 329] width 11 height 11
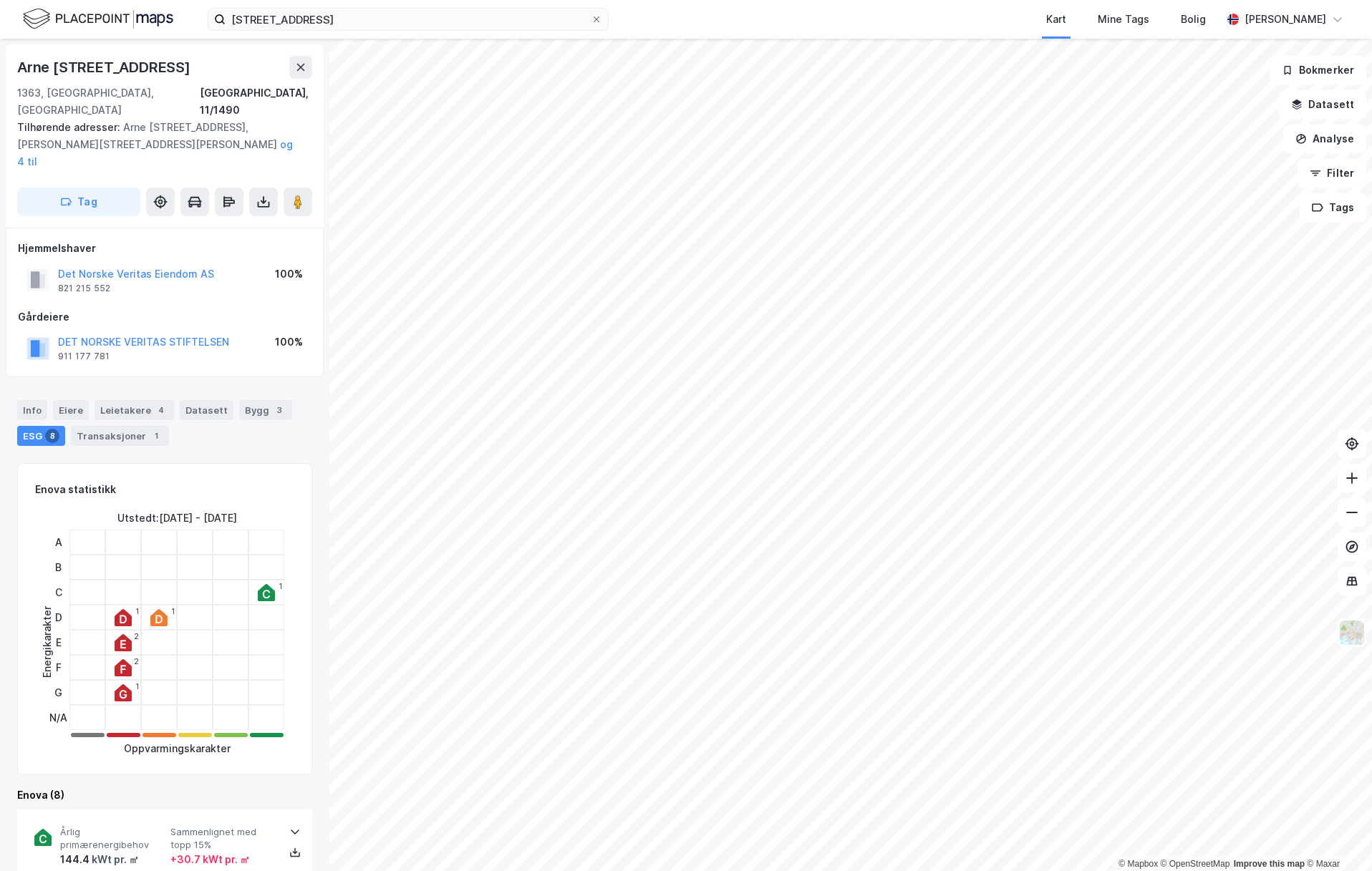
click at [37, 426] on div "ESG 8" at bounding box center [41, 436] width 48 height 20
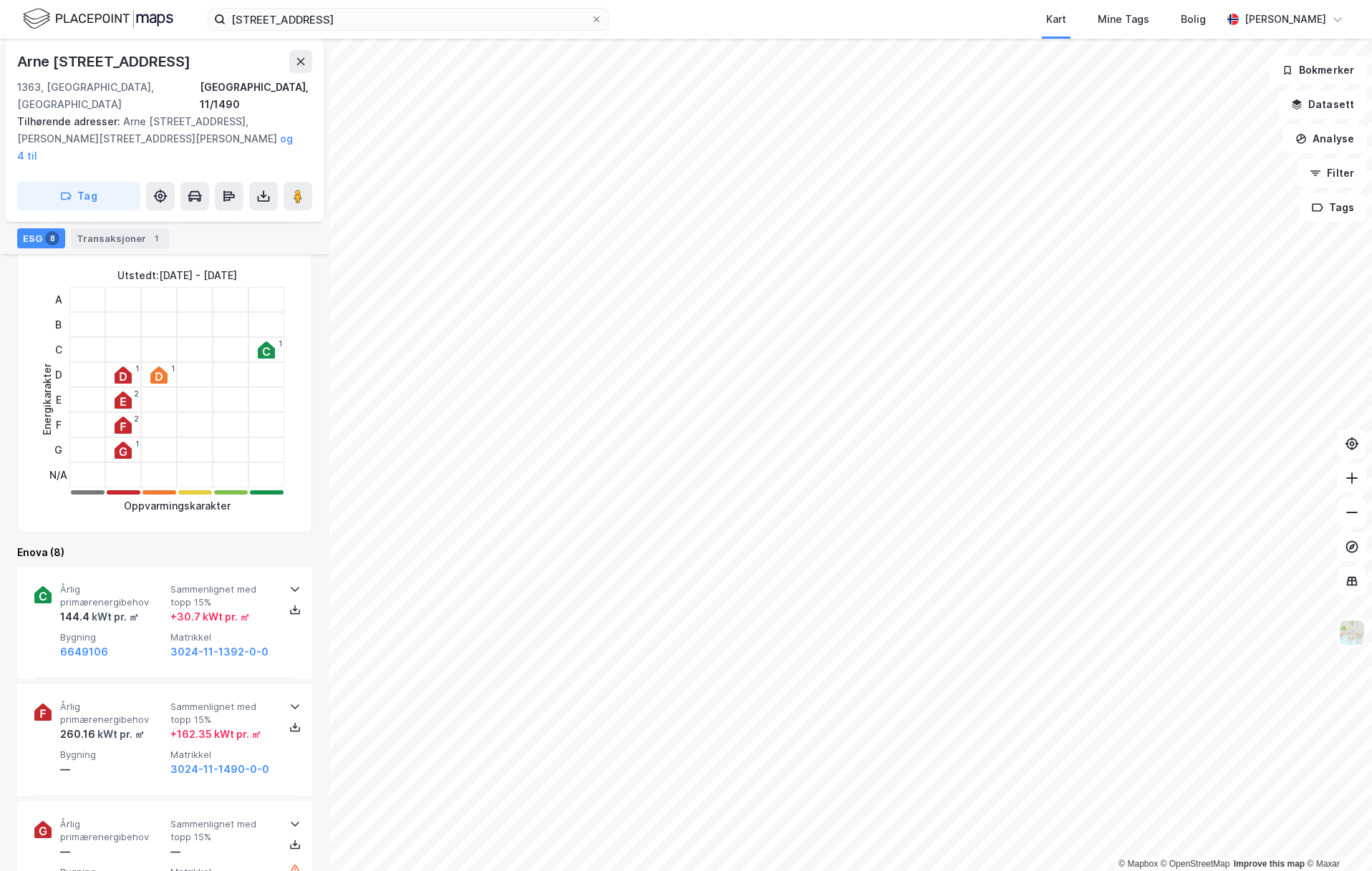
scroll to position [332, 0]
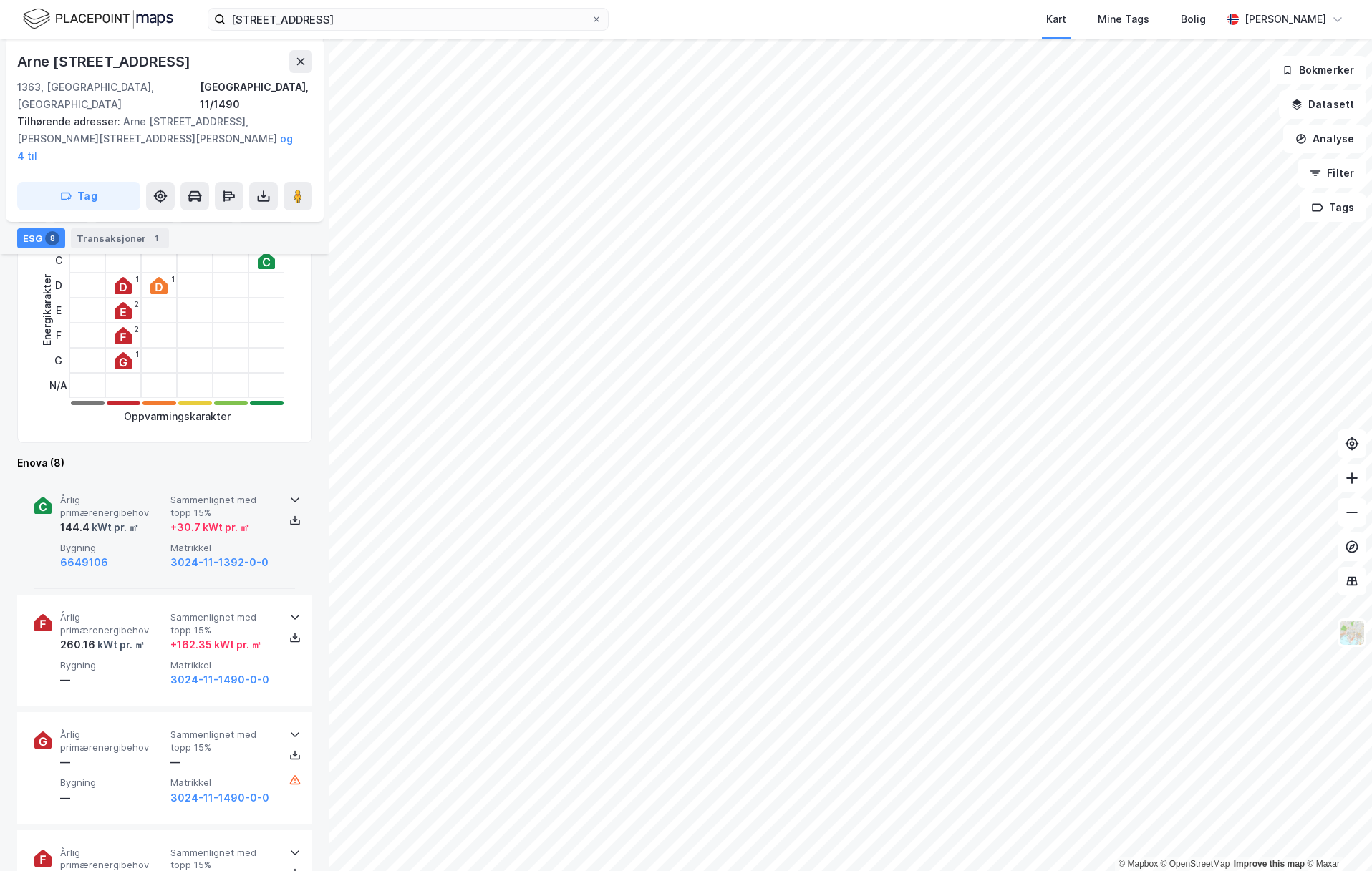
click at [295, 494] on icon at bounding box center [295, 499] width 11 height 11
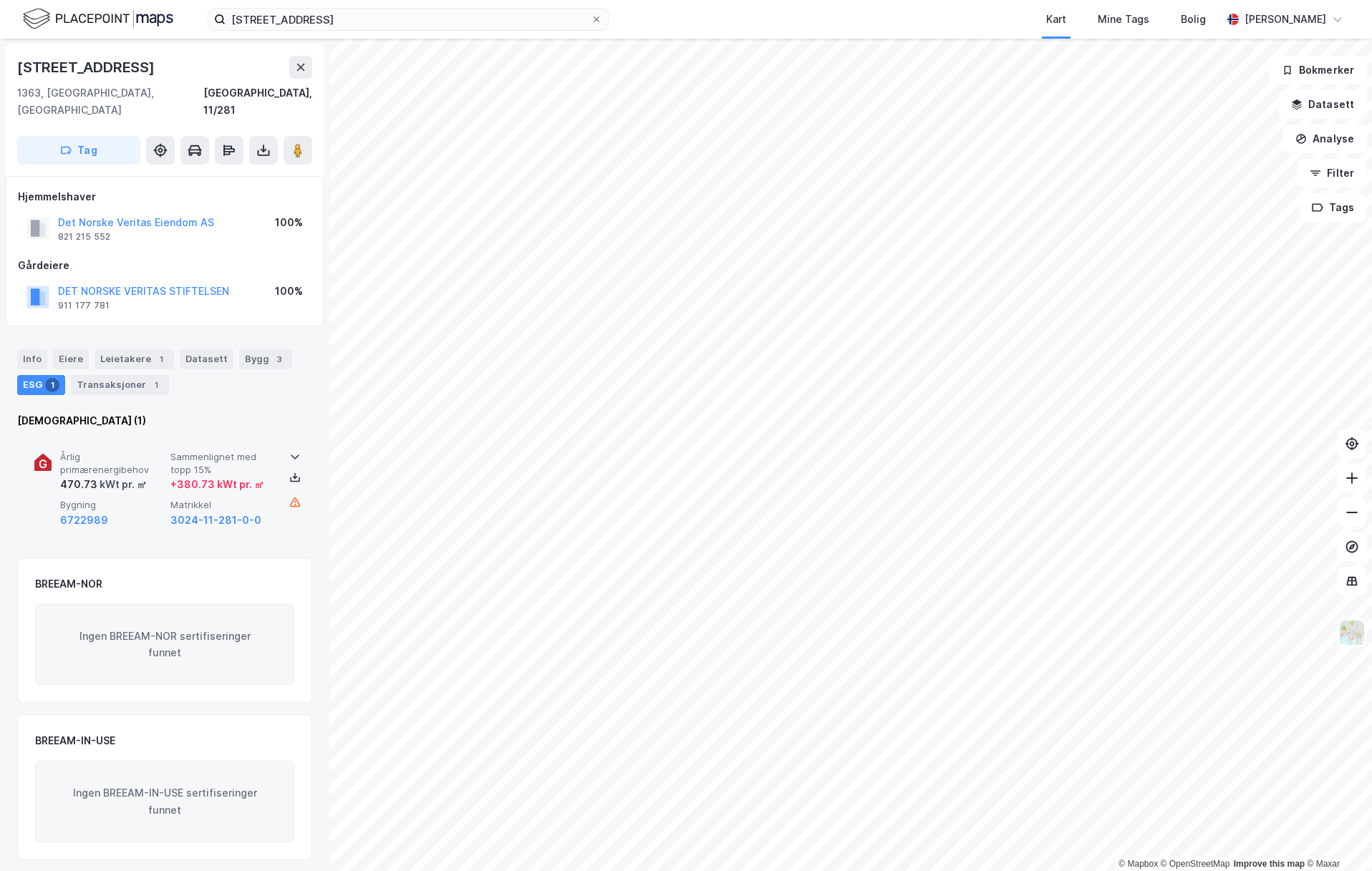
click at [297, 451] on icon at bounding box center [295, 456] width 11 height 11
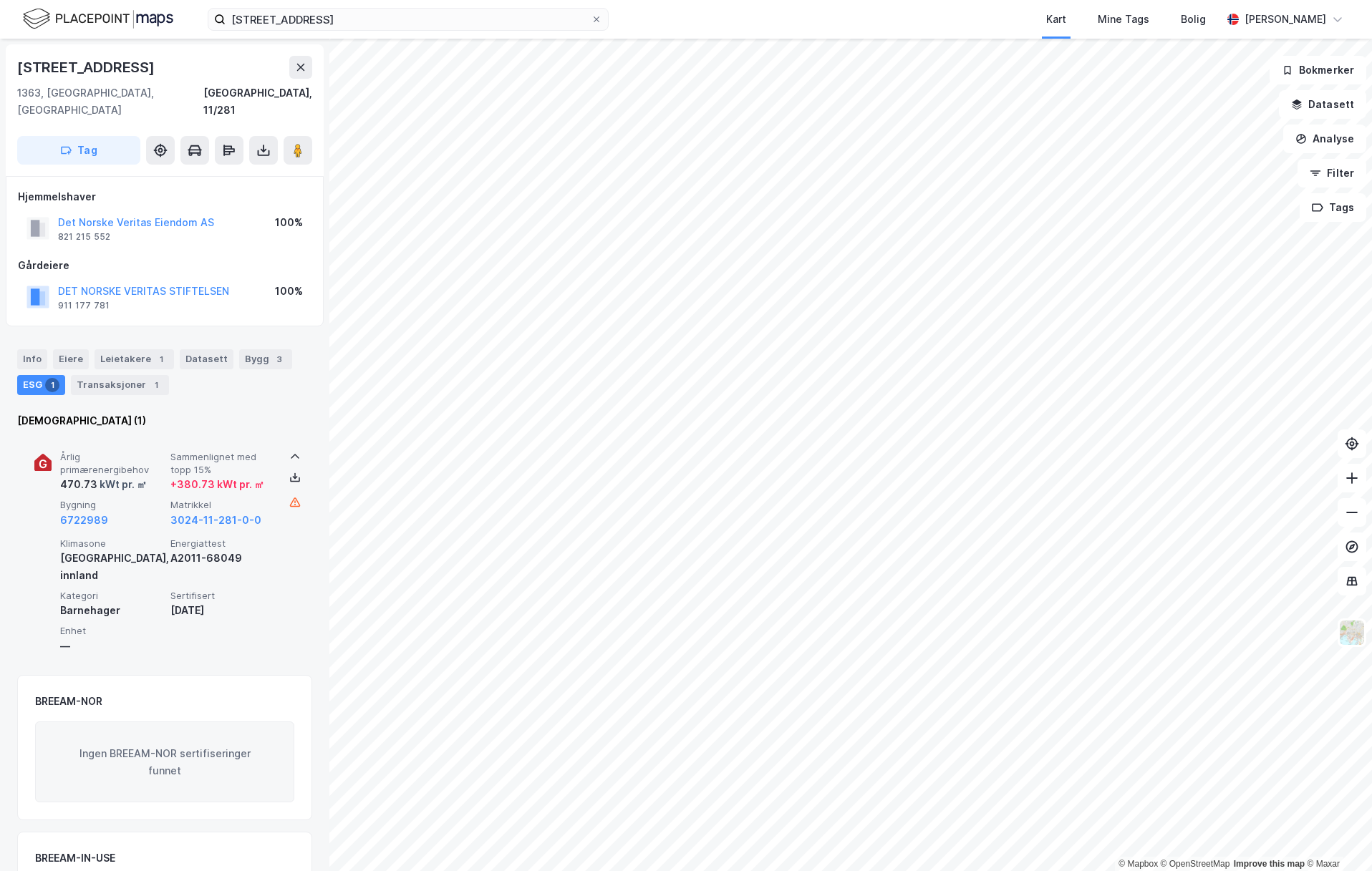
click at [297, 451] on icon at bounding box center [295, 456] width 11 height 11
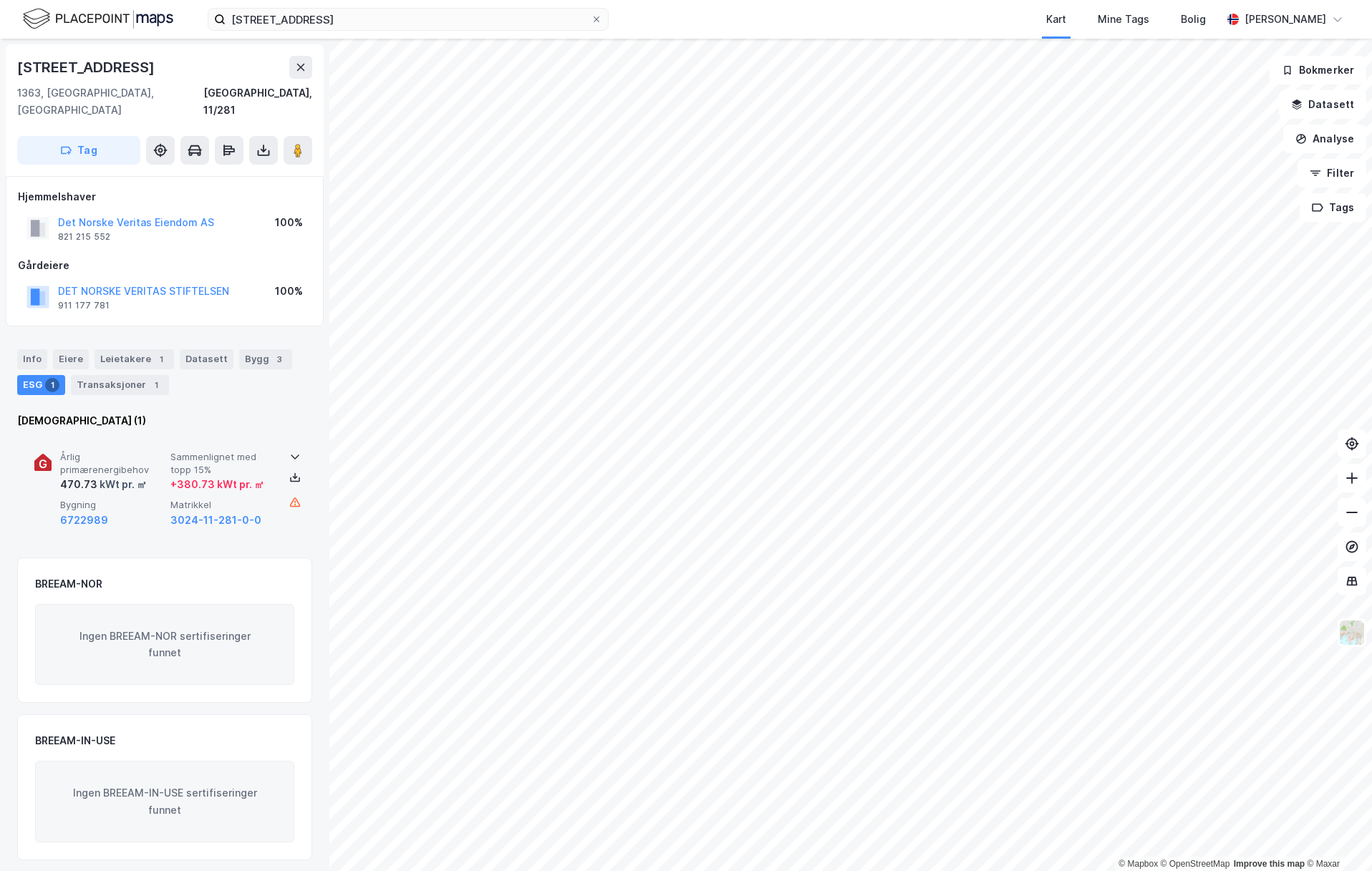
click at [297, 451] on icon at bounding box center [295, 456] width 11 height 11
